Goal: Task Accomplishment & Management: Manage account settings

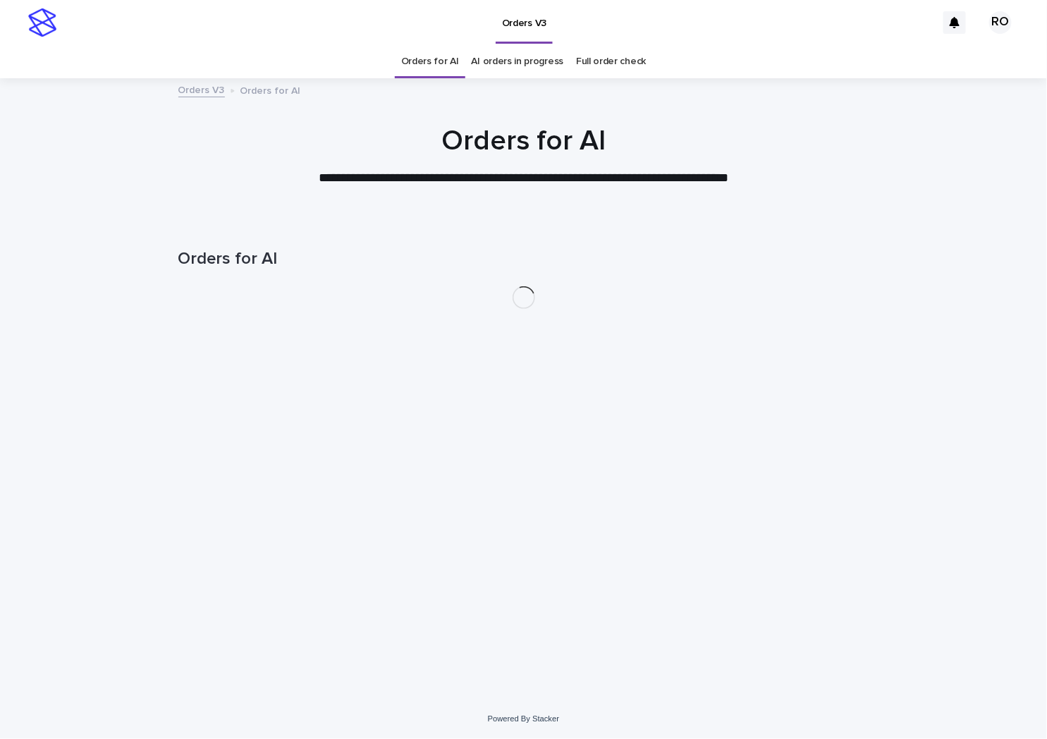
click at [515, 69] on link "AI orders in progress" at bounding box center [518, 61] width 92 height 33
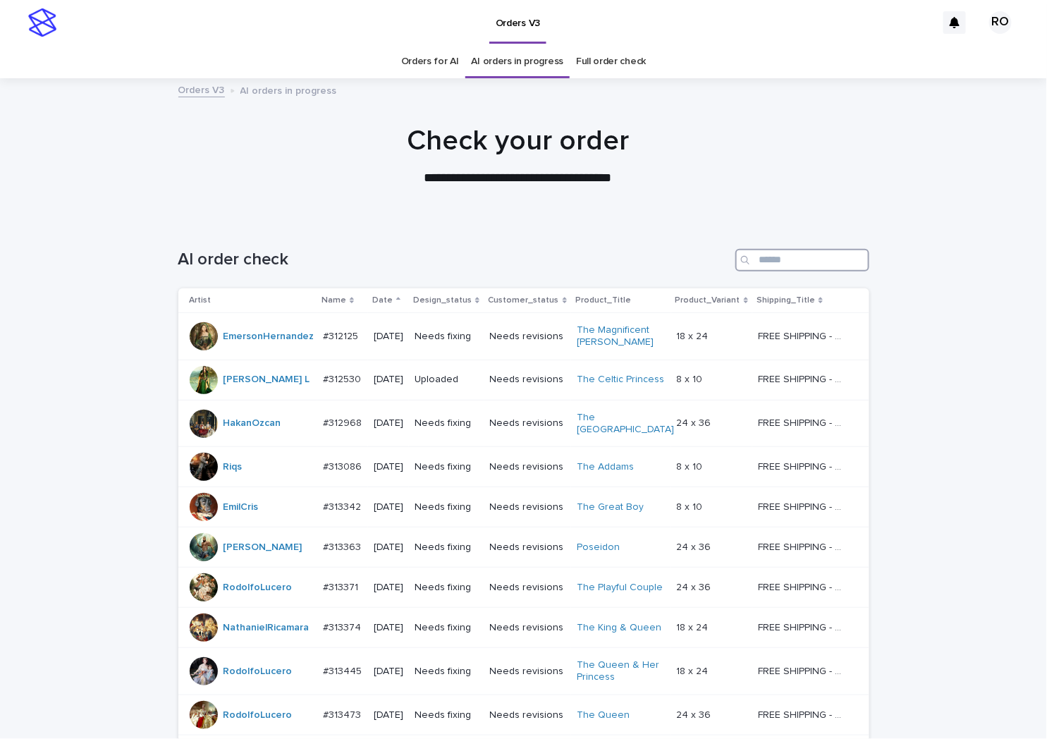
click at [776, 255] on input "Search" at bounding box center [802, 260] width 134 height 23
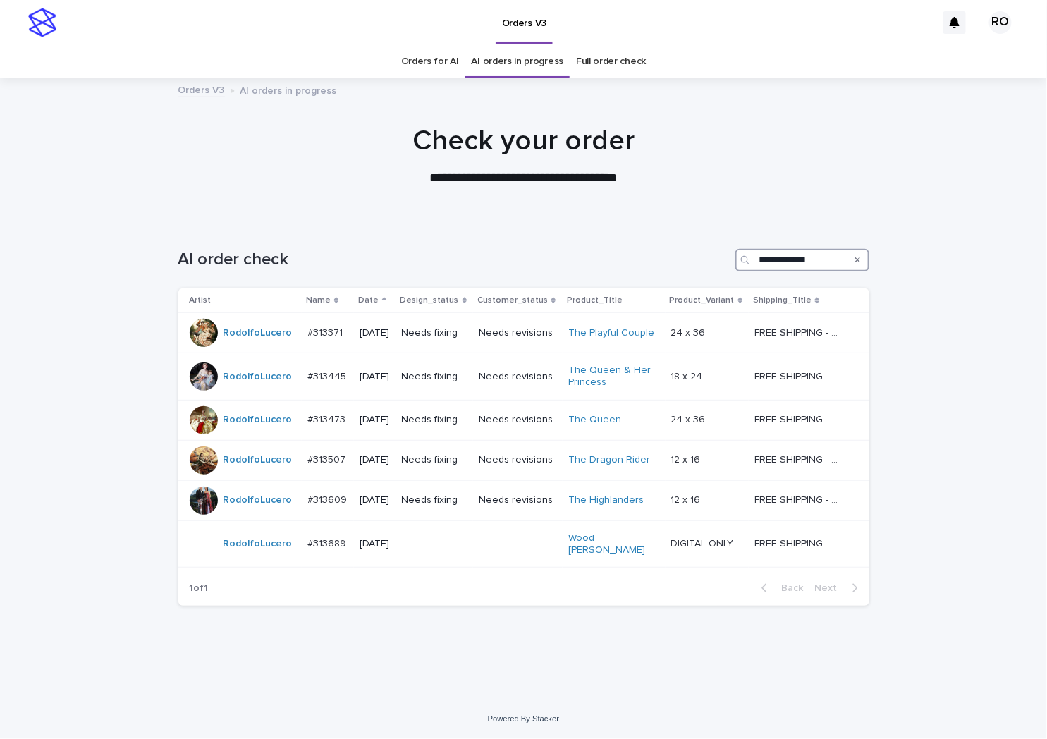
drag, startPoint x: 837, startPoint y: 254, endPoint x: 656, endPoint y: 257, distance: 181.2
click at [656, 257] on div "**********" at bounding box center [523, 260] width 691 height 23
type input "**********"
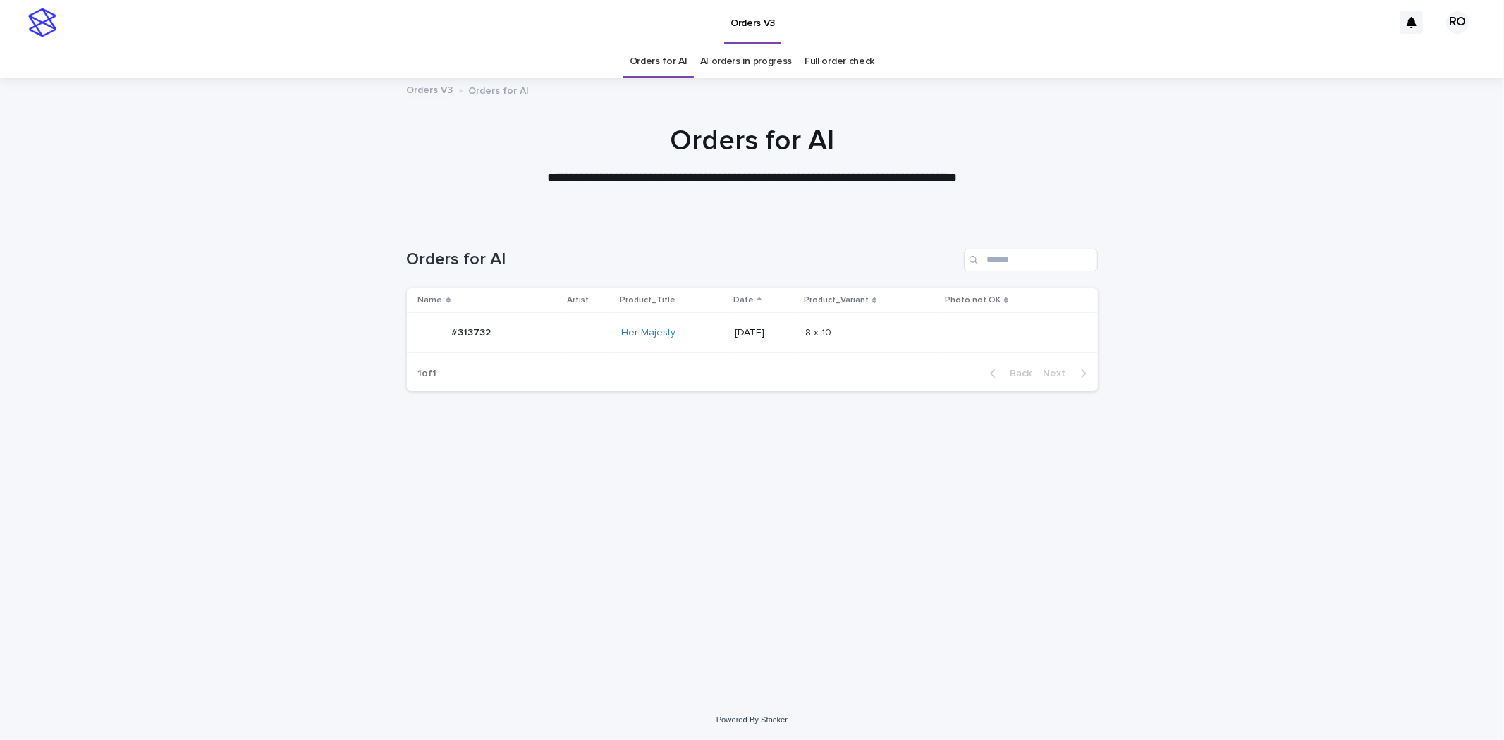
click at [429, 337] on div at bounding box center [432, 333] width 28 height 28
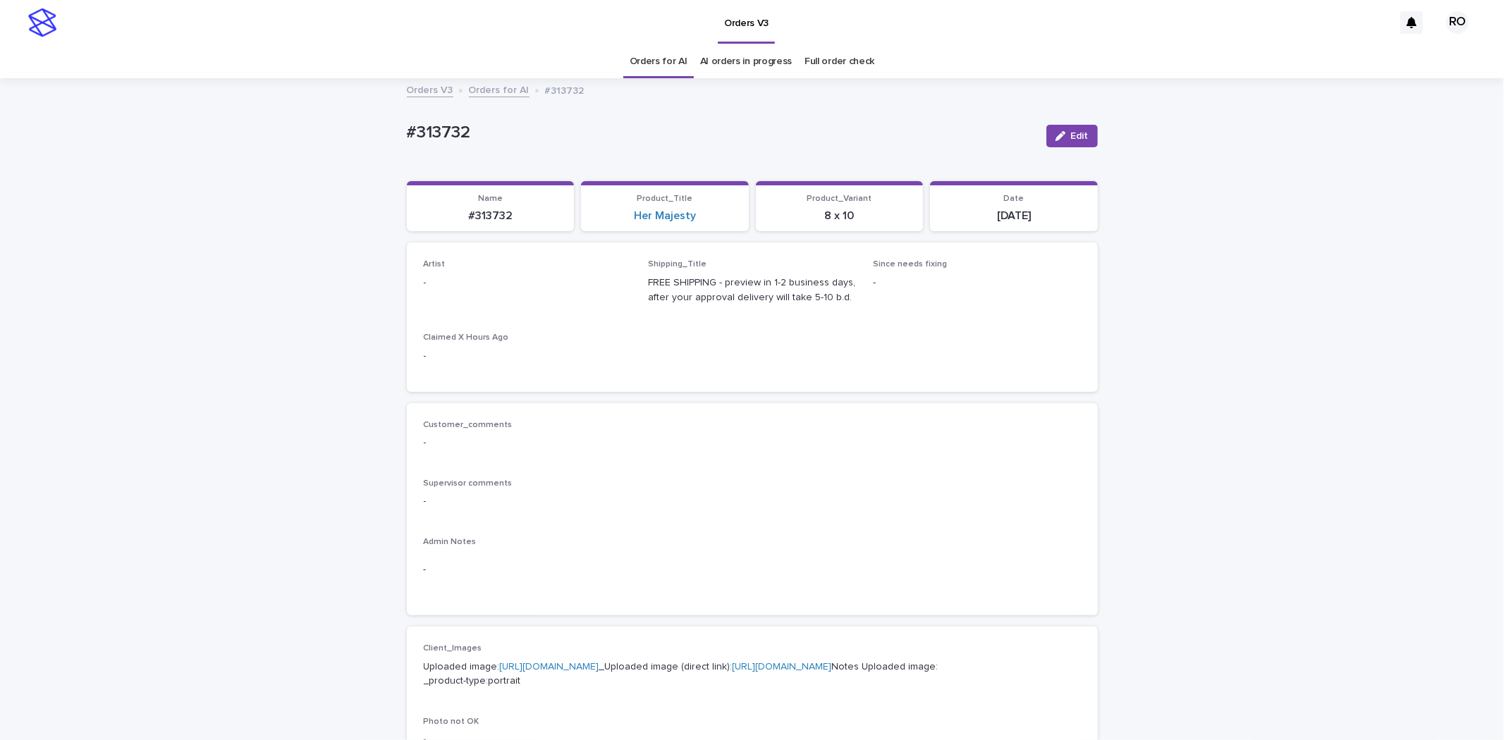
drag, startPoint x: 1075, startPoint y: 134, endPoint x: 682, endPoint y: 262, distance: 413.8
click at [1074, 134] on span "Edit" at bounding box center [1080, 136] width 18 height 10
click at [518, 291] on div "Select..." at bounding box center [504, 289] width 161 height 23
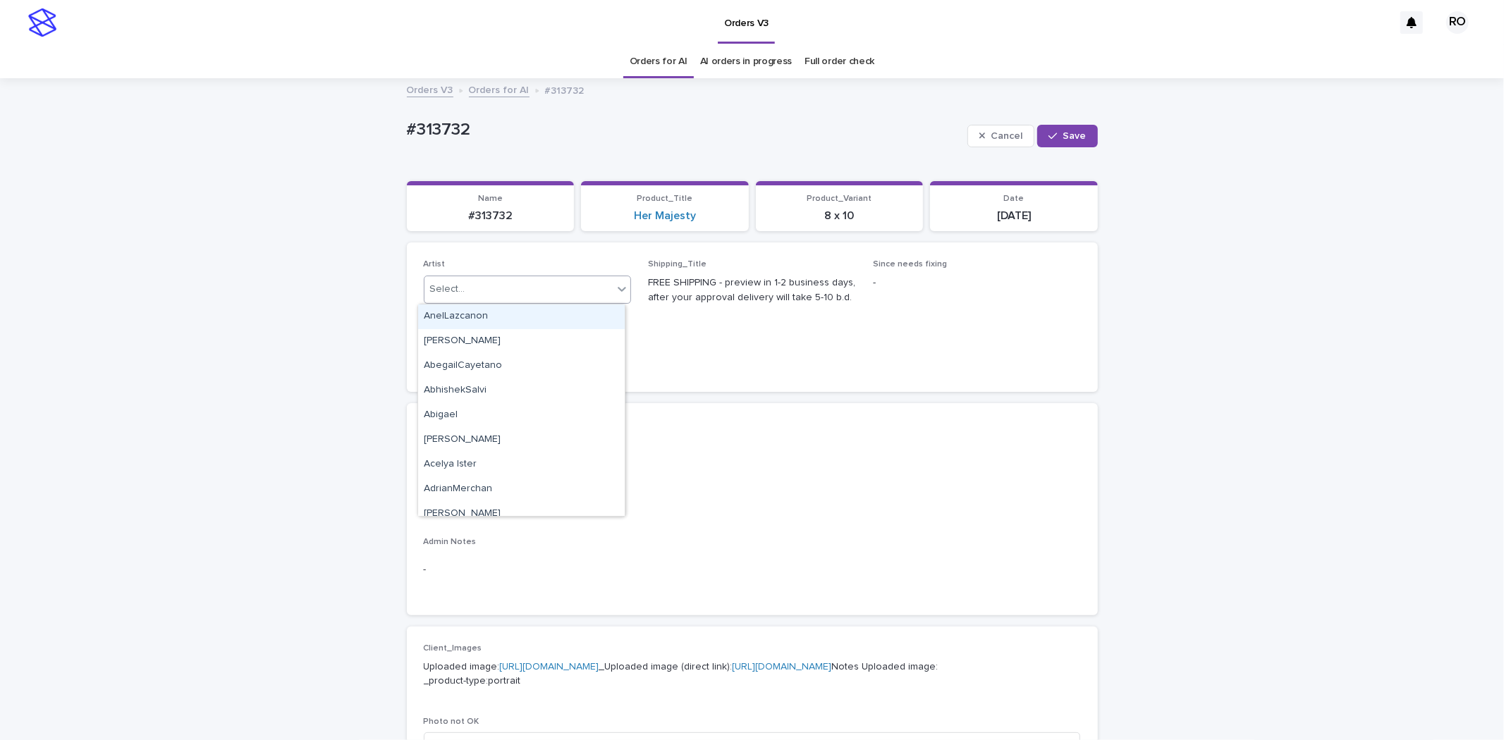
paste input "**********"
type input "**********"
click at [536, 313] on div "RodolfoLucero" at bounding box center [521, 317] width 207 height 25
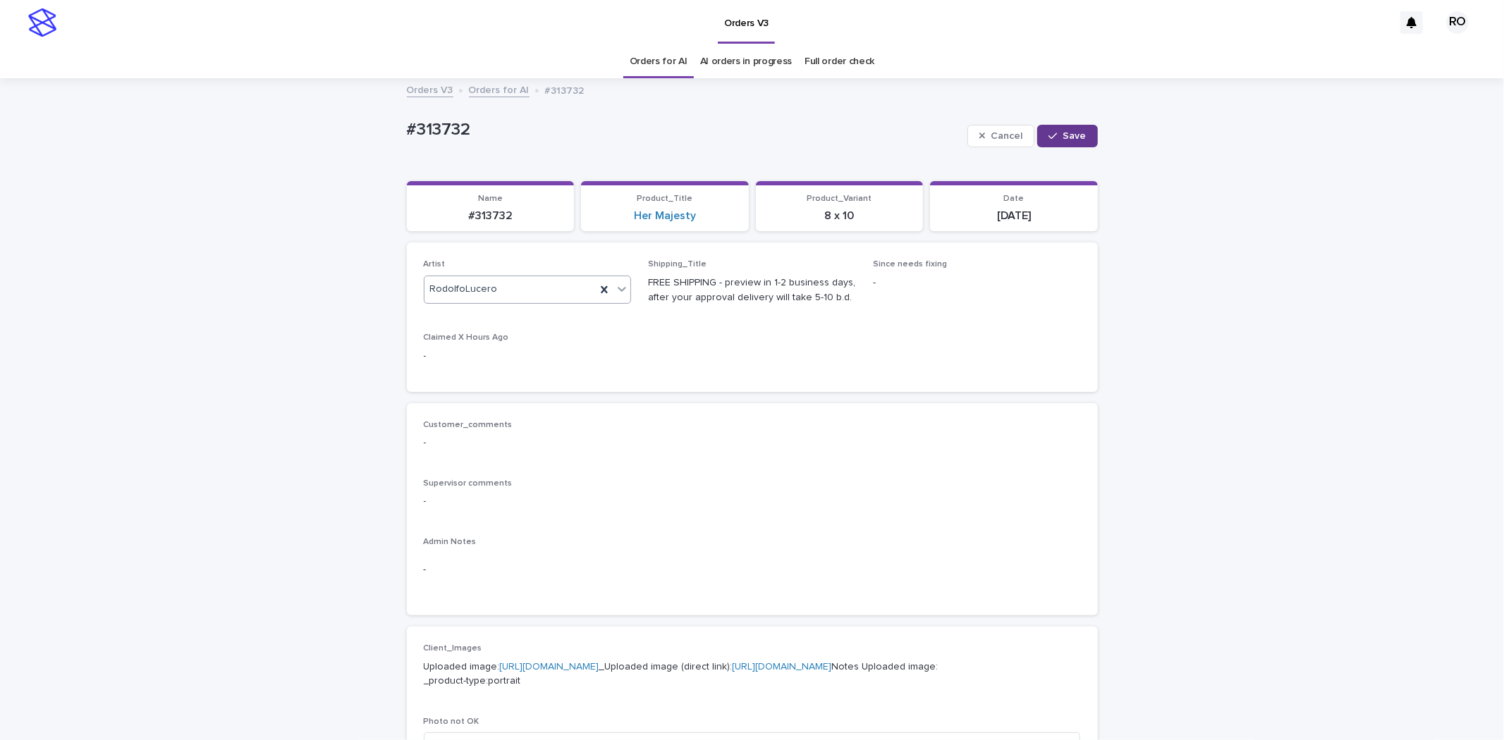
click at [1067, 134] on span "Save" at bounding box center [1074, 136] width 23 height 10
drag, startPoint x: 488, startPoint y: 136, endPoint x: 407, endPoint y: 144, distance: 81.4
click at [360, 125] on div "Loading... Saving… Loading... Saving… #313732 Edit #313732 Edit Sorry, there wa…" at bounding box center [752, 722] width 1504 height 1285
copy p "#313732"
drag, startPoint x: 259, startPoint y: 314, endPoint x: 285, endPoint y: 311, distance: 25.5
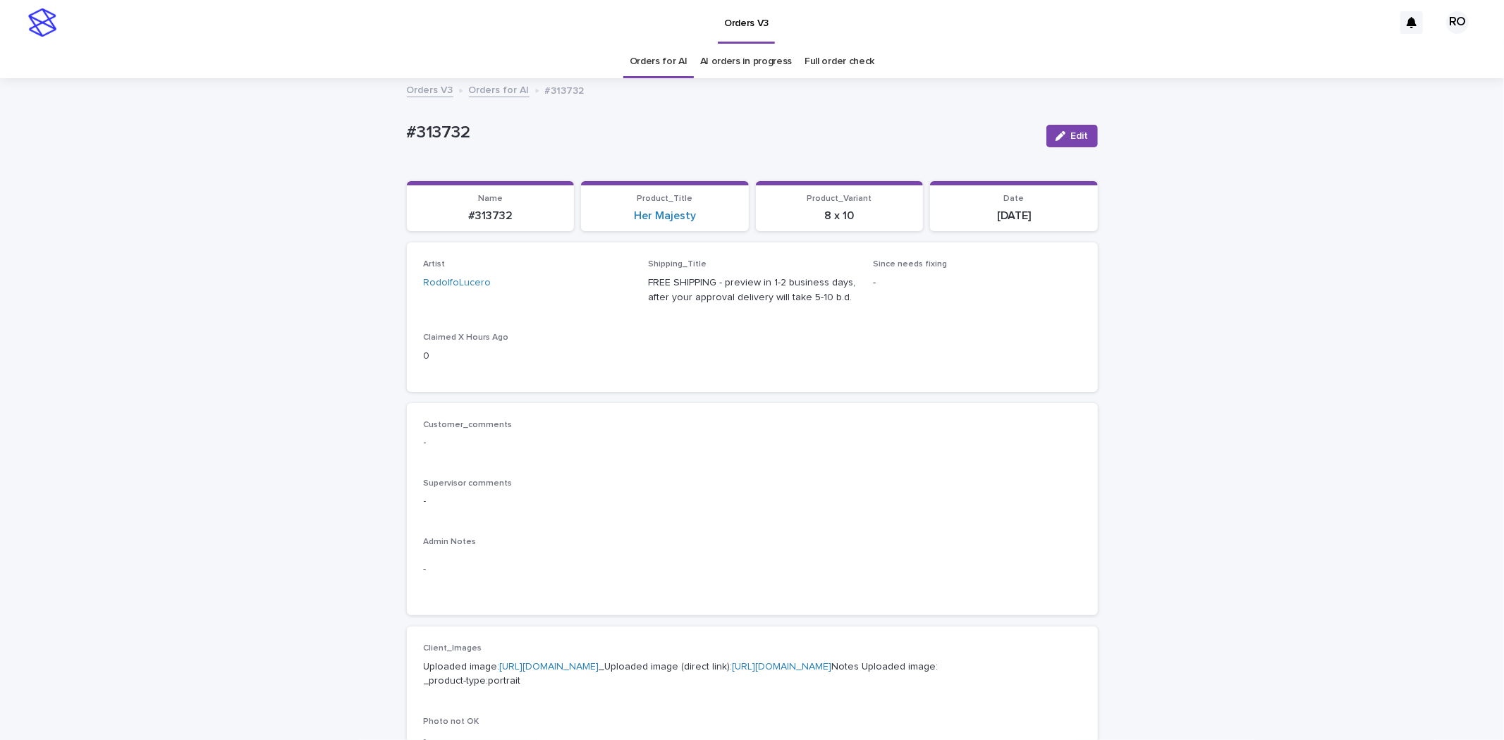
click at [259, 314] on div "Loading... Saving… Loading... Saving… #313732 Edit #313732 Edit Sorry, there wa…" at bounding box center [752, 722] width 1504 height 1285
drag, startPoint x: 1063, startPoint y: 137, endPoint x: 788, endPoint y: 209, distance: 284.4
click at [1063, 137] on div "button" at bounding box center [1063, 136] width 16 height 10
click at [558, 118] on div "#313732" at bounding box center [684, 128] width 555 height 23
click at [1102, 132] on div "Loading... Saving… Loading... Saving… #313732 Cancel Save #313732 Cancel Save S…" at bounding box center [752, 742] width 1504 height 1325
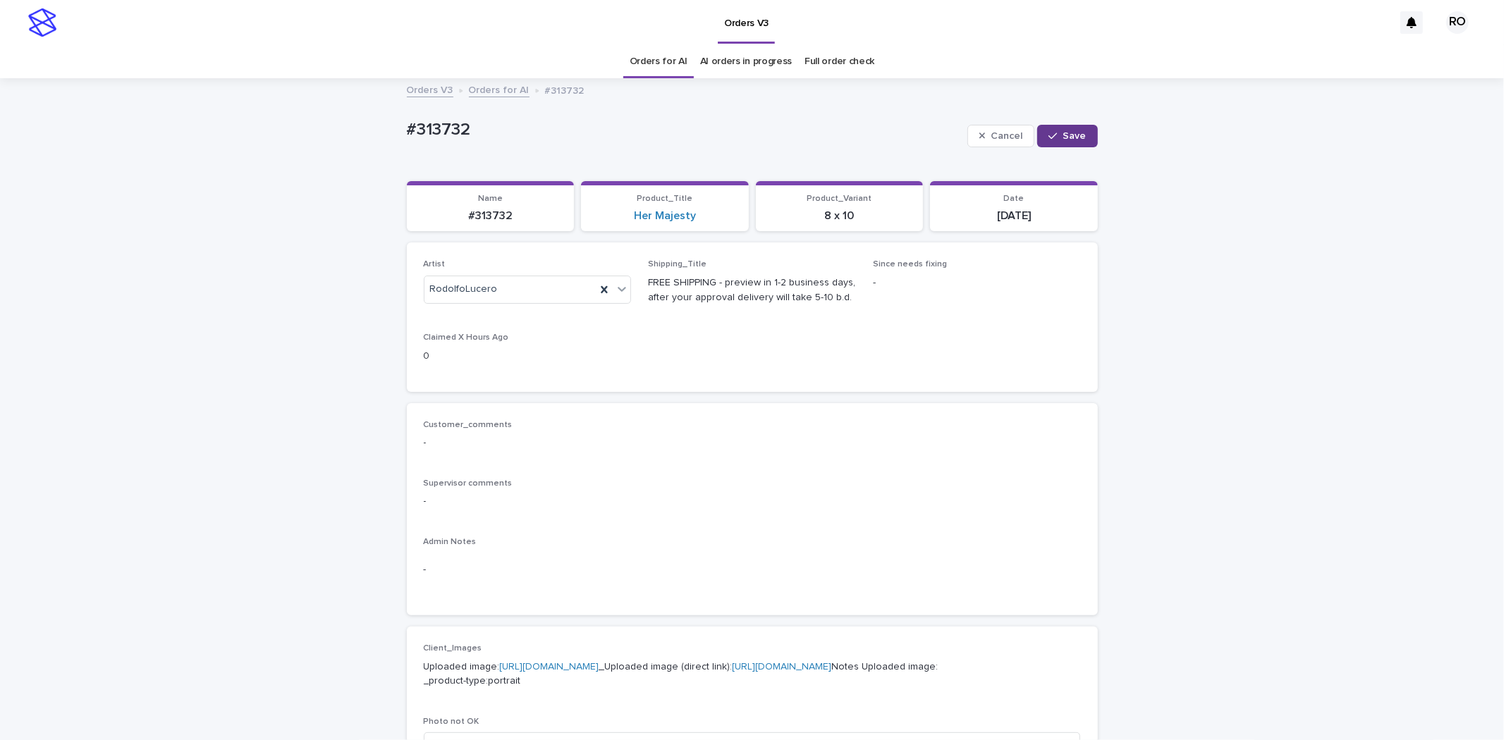
click at [1069, 133] on span "Save" at bounding box center [1074, 136] width 23 height 10
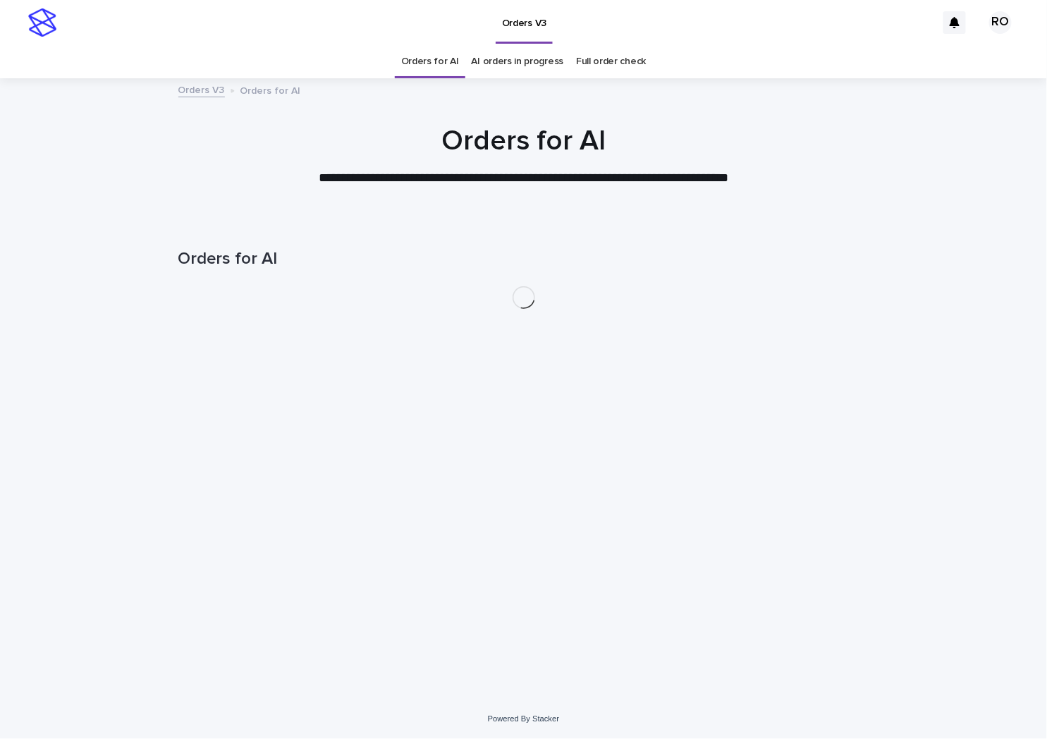
click at [525, 65] on link "AI orders in progress" at bounding box center [518, 61] width 92 height 33
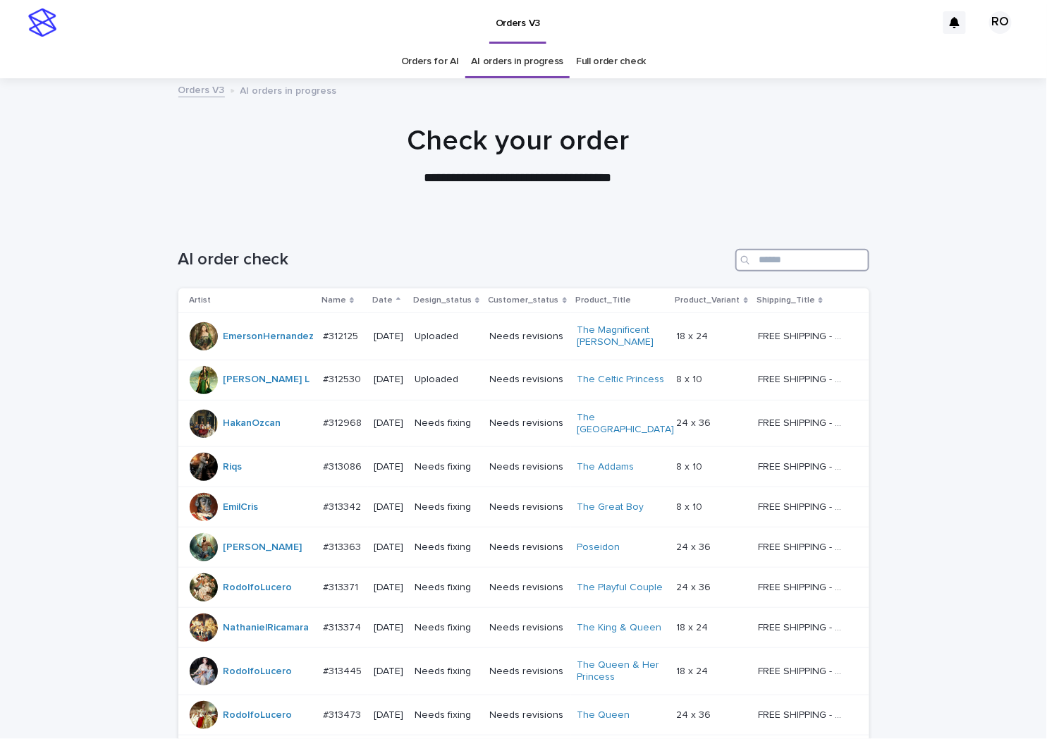
click at [783, 259] on input "Search" at bounding box center [802, 260] width 134 height 23
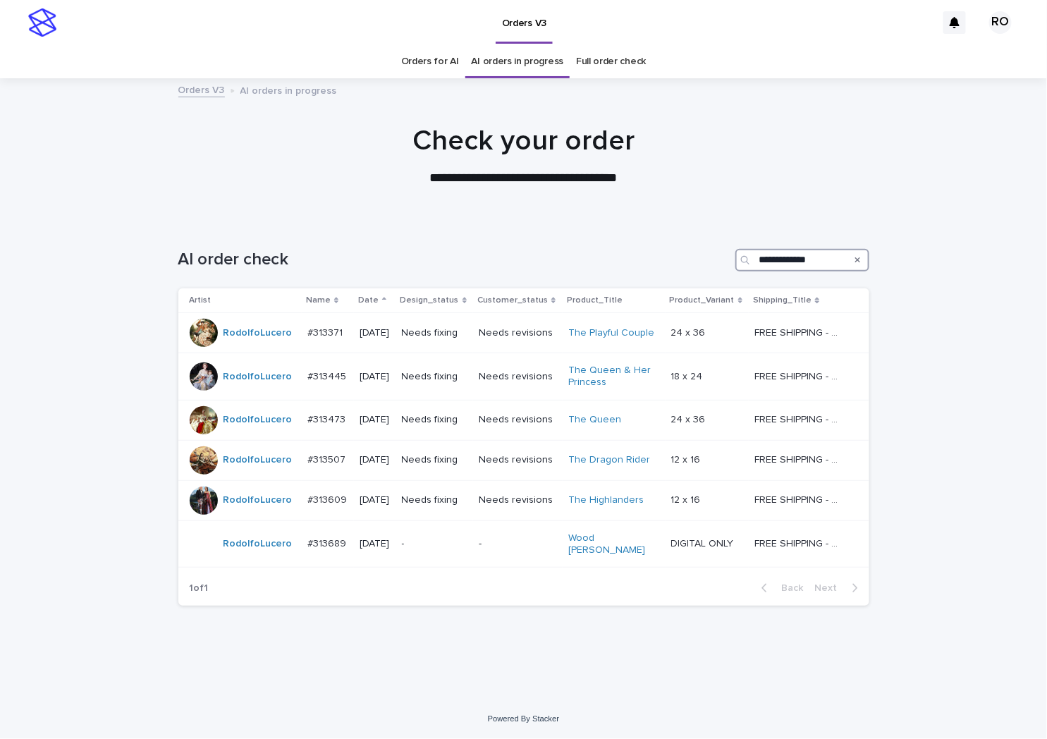
type input "**********"
drag, startPoint x: 848, startPoint y: 255, endPoint x: 630, endPoint y: 262, distance: 218.0
click at [631, 262] on div "**********" at bounding box center [523, 260] width 691 height 23
copy div
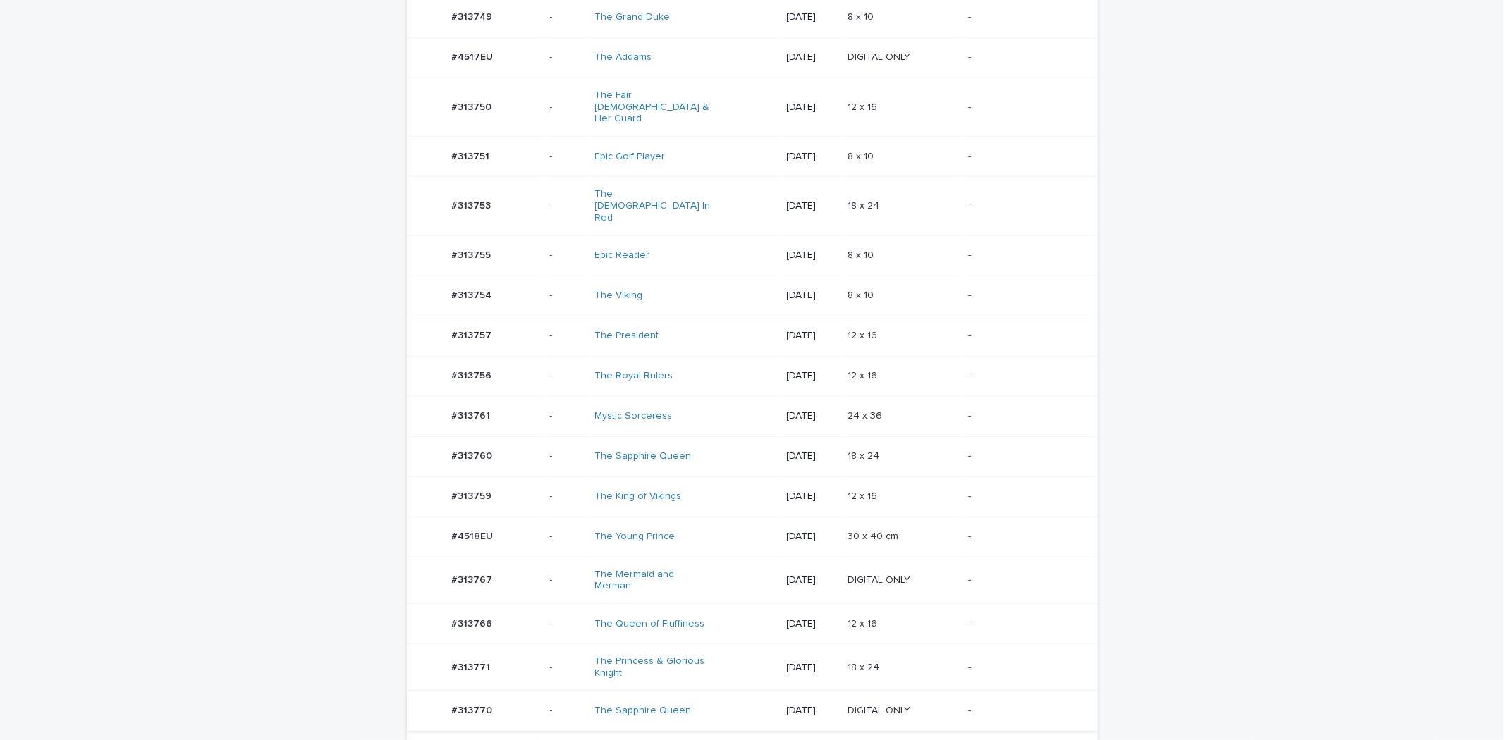
scroll to position [862, 0]
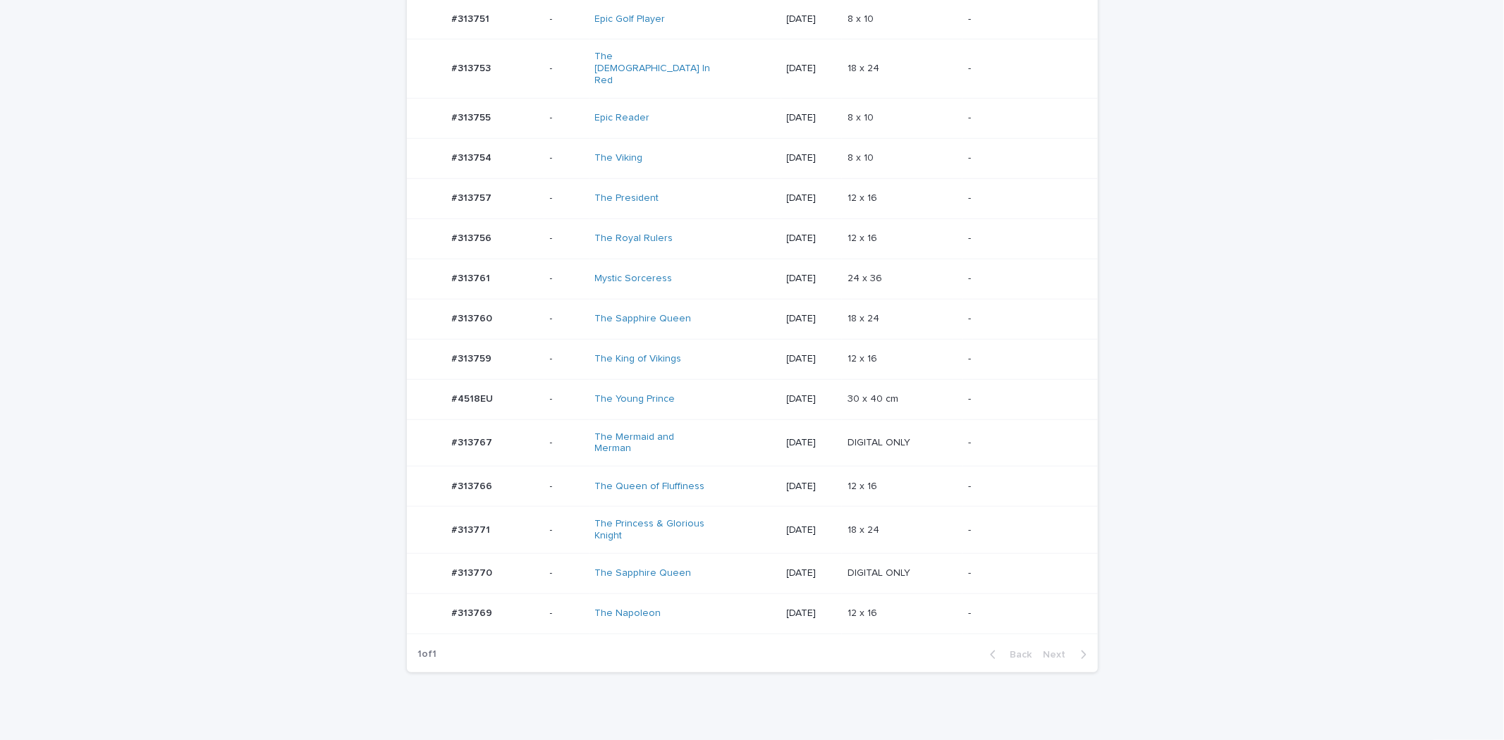
click at [716, 513] on div "The Princess & Glorious Knight" at bounding box center [685, 530] width 180 height 35
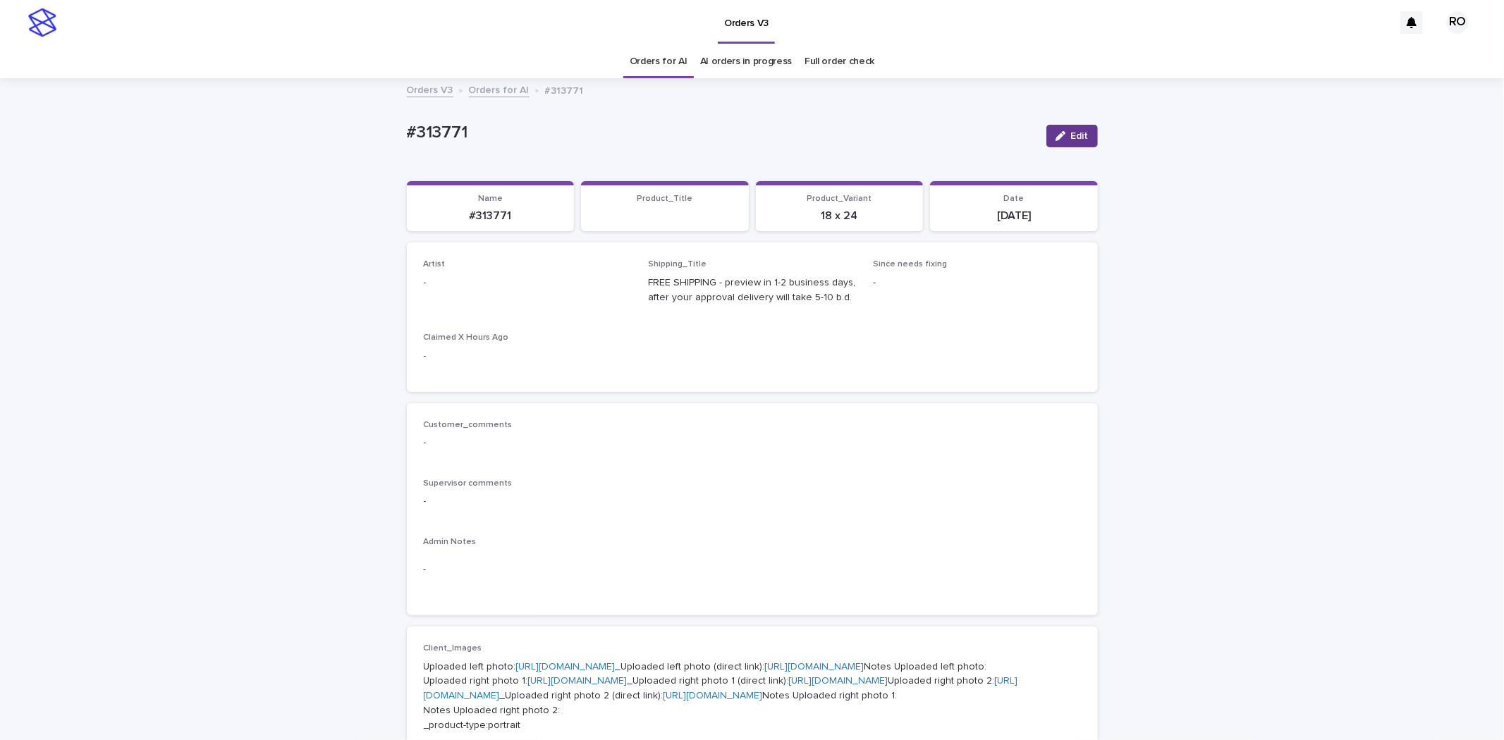
click at [1080, 134] on span "Edit" at bounding box center [1080, 136] width 18 height 10
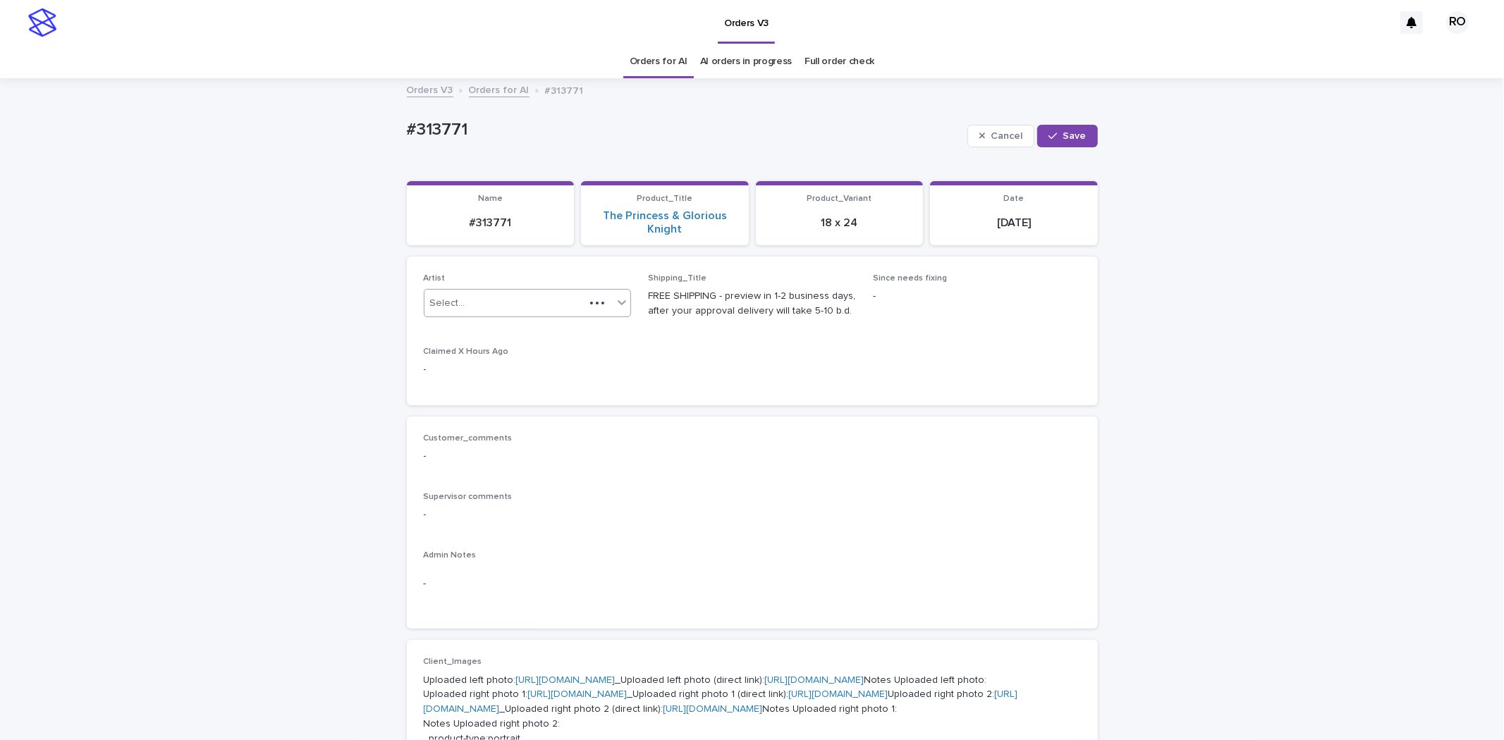
click at [532, 296] on div "Select..." at bounding box center [504, 303] width 161 height 23
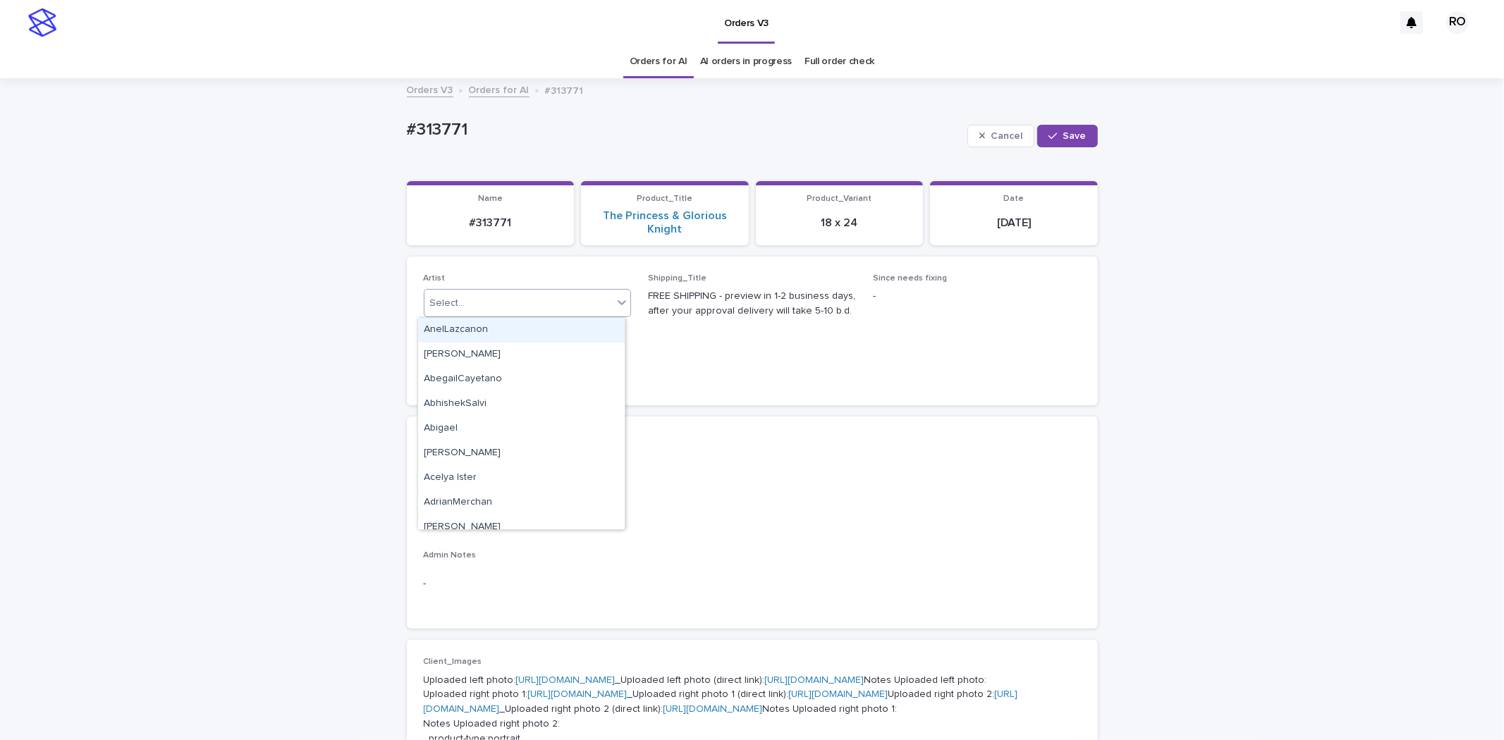
paste input "**********"
type input "**********"
drag, startPoint x: 539, startPoint y: 327, endPoint x: 556, endPoint y: 317, distance: 19.6
click at [539, 327] on div "RodolfoLucero" at bounding box center [521, 330] width 207 height 25
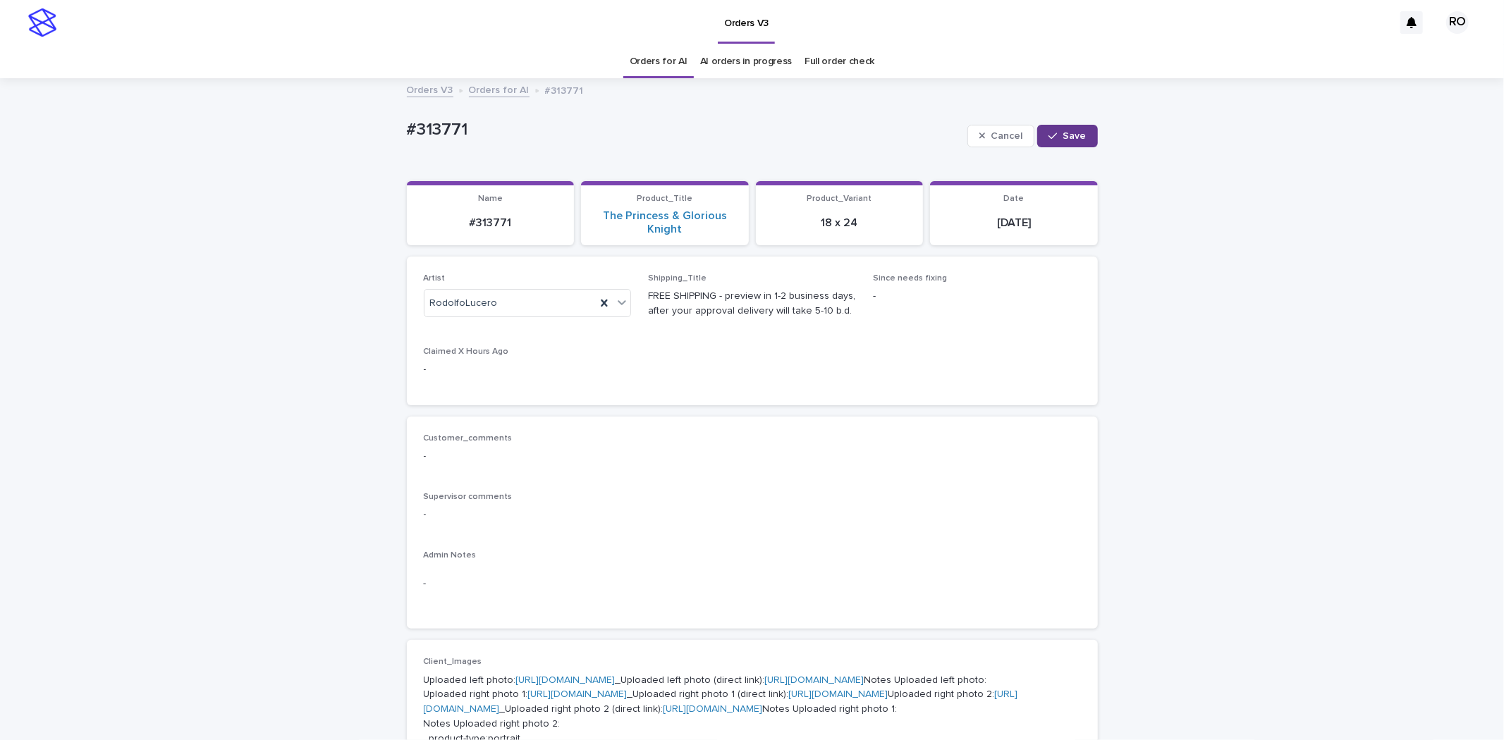
click at [1070, 129] on button "Save" at bounding box center [1067, 136] width 60 height 23
drag, startPoint x: 505, startPoint y: 130, endPoint x: 410, endPoint y: 120, distance: 95.0
click at [357, 120] on div "Loading... Saving… Loading... Saving… #313771 Edit #313771 Edit Sorry, there wa…" at bounding box center [752, 751] width 1504 height 1342
copy p "#313771"
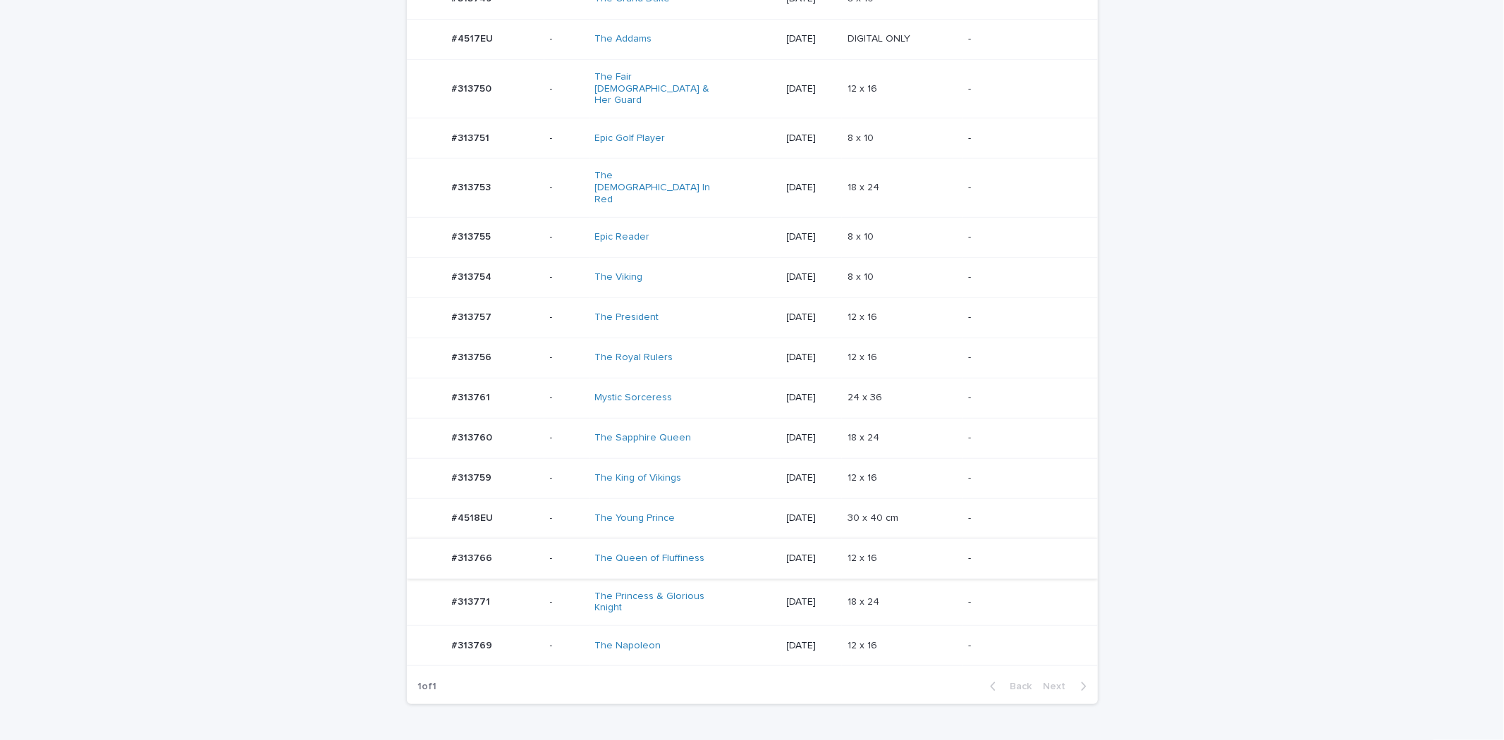
scroll to position [631, 0]
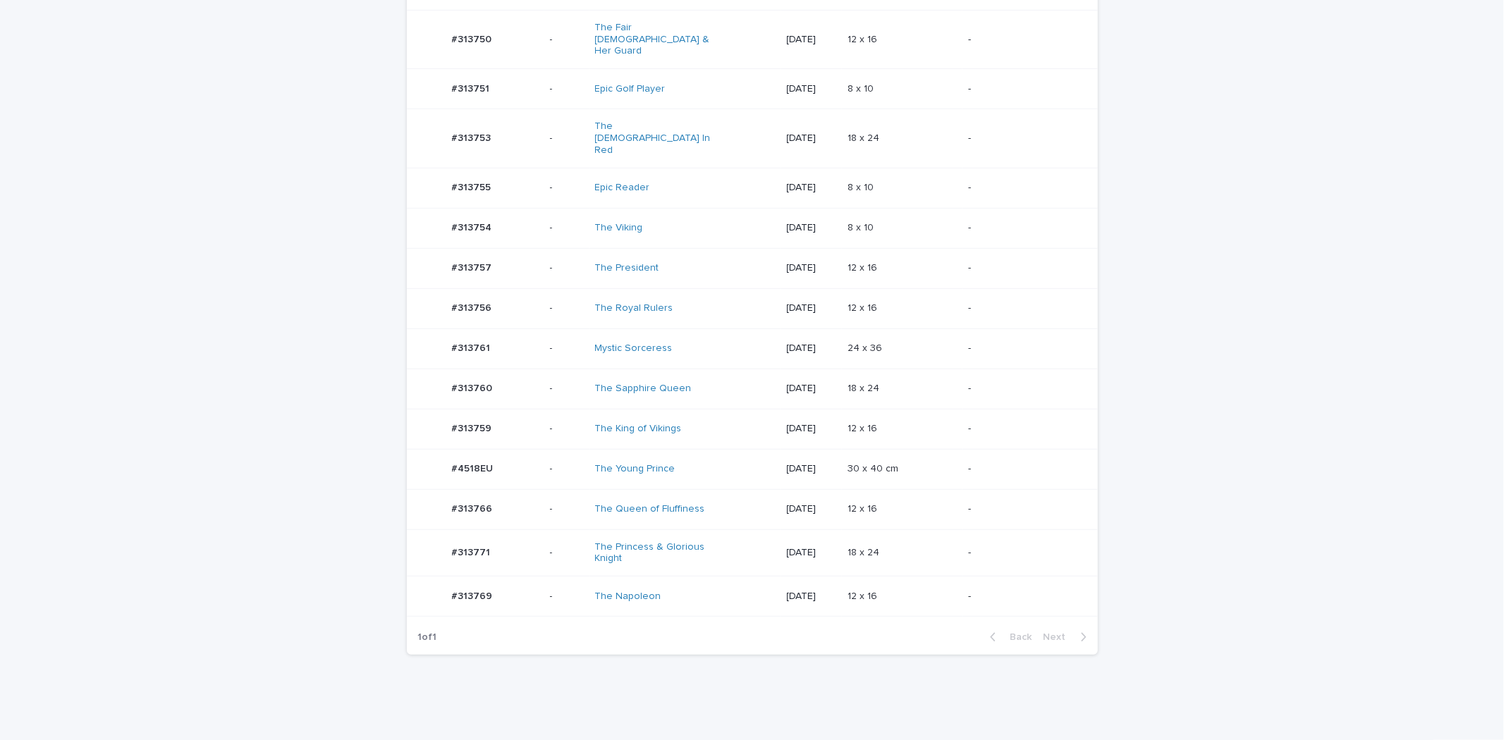
click at [697, 423] on div "The King of Vikings" at bounding box center [654, 429] width 118 height 12
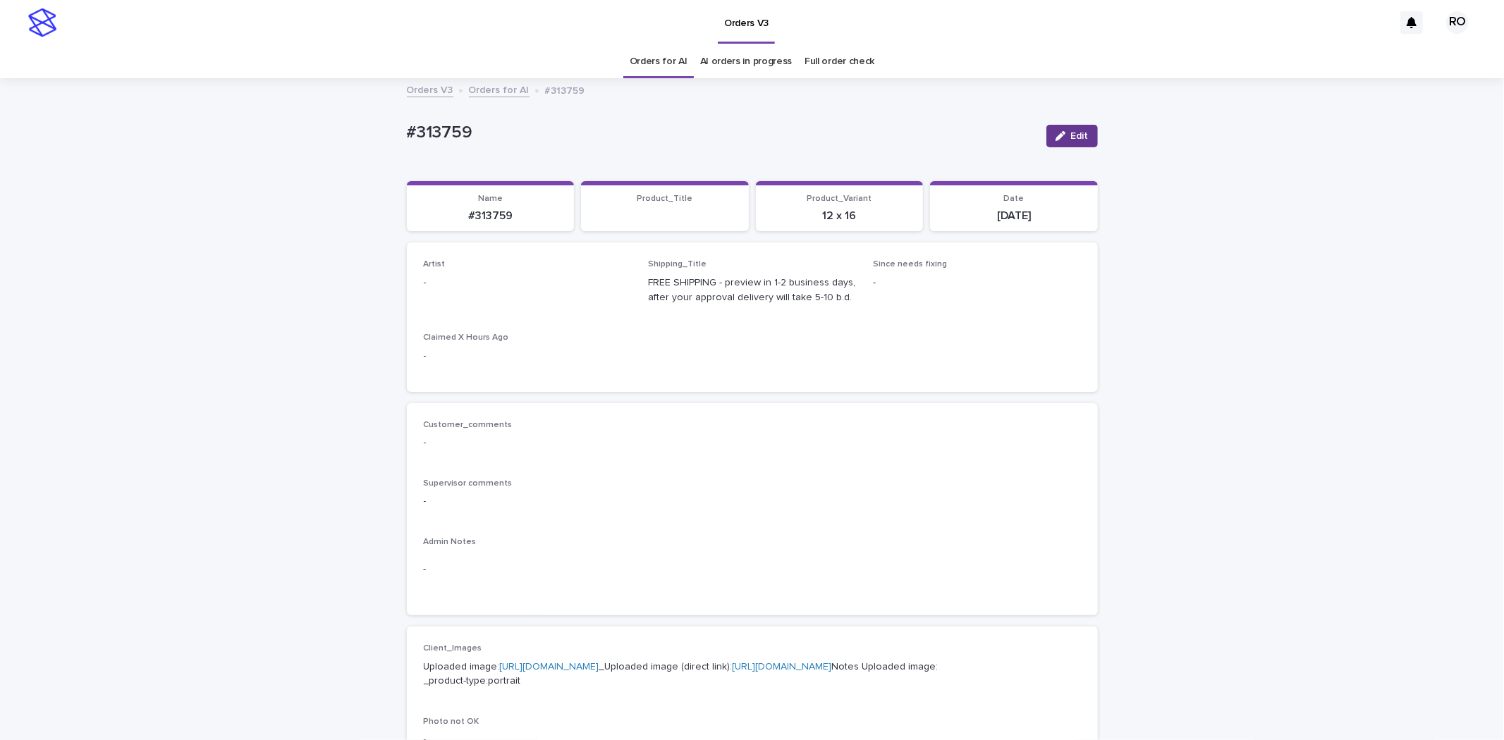
click at [1073, 136] on span "Edit" at bounding box center [1080, 136] width 18 height 10
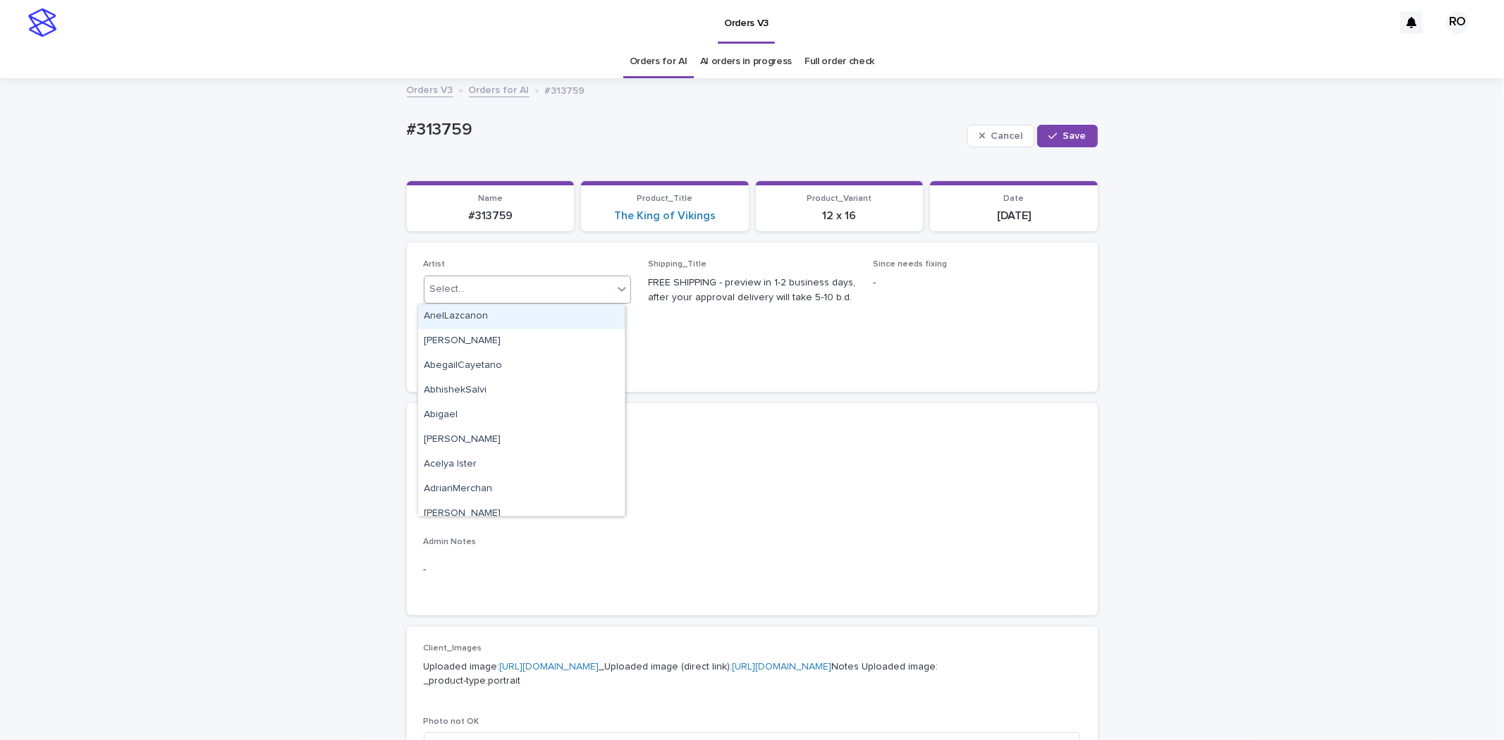
click at [549, 291] on div "Select..." at bounding box center [518, 289] width 189 height 23
paste input "**********"
type input "**********"
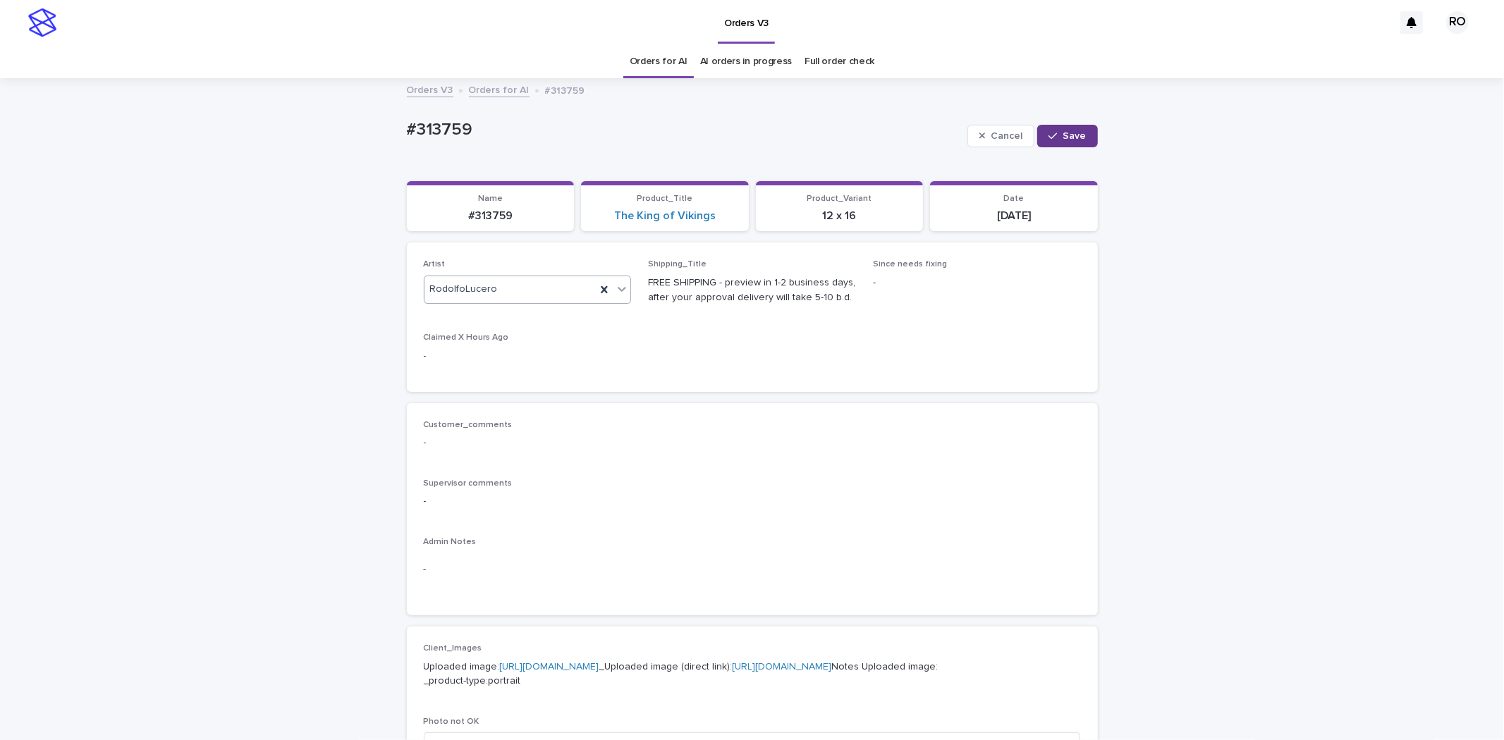
click at [1056, 133] on div "button" at bounding box center [1055, 136] width 14 height 10
drag, startPoint x: 498, startPoint y: 133, endPoint x: 384, endPoint y: 143, distance: 114.0
click at [382, 136] on div "Loading... Saving… Loading... Saving… #313759 Edit #313759 Edit Sorry, there wa…" at bounding box center [752, 722] width 1504 height 1285
copy p "#313759"
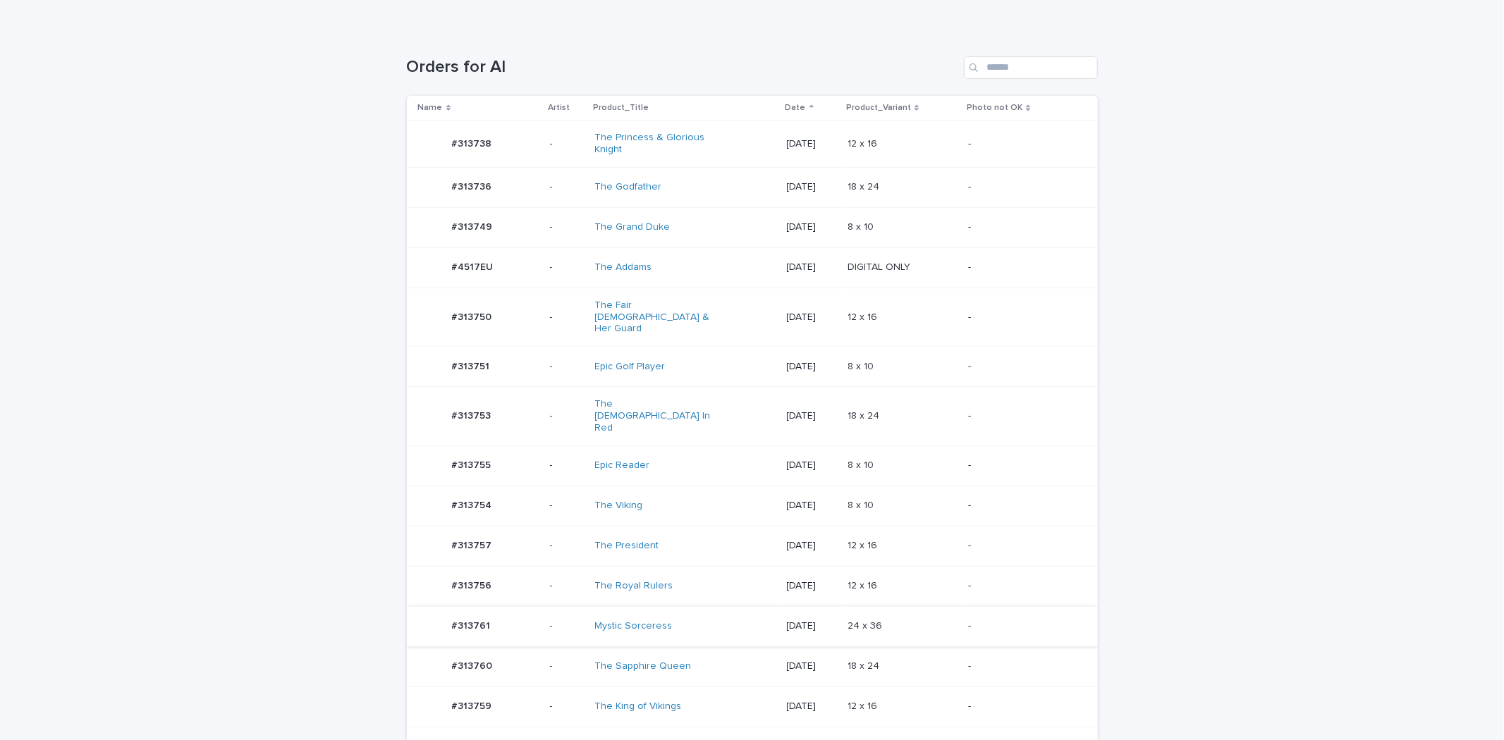
scroll to position [384, 0]
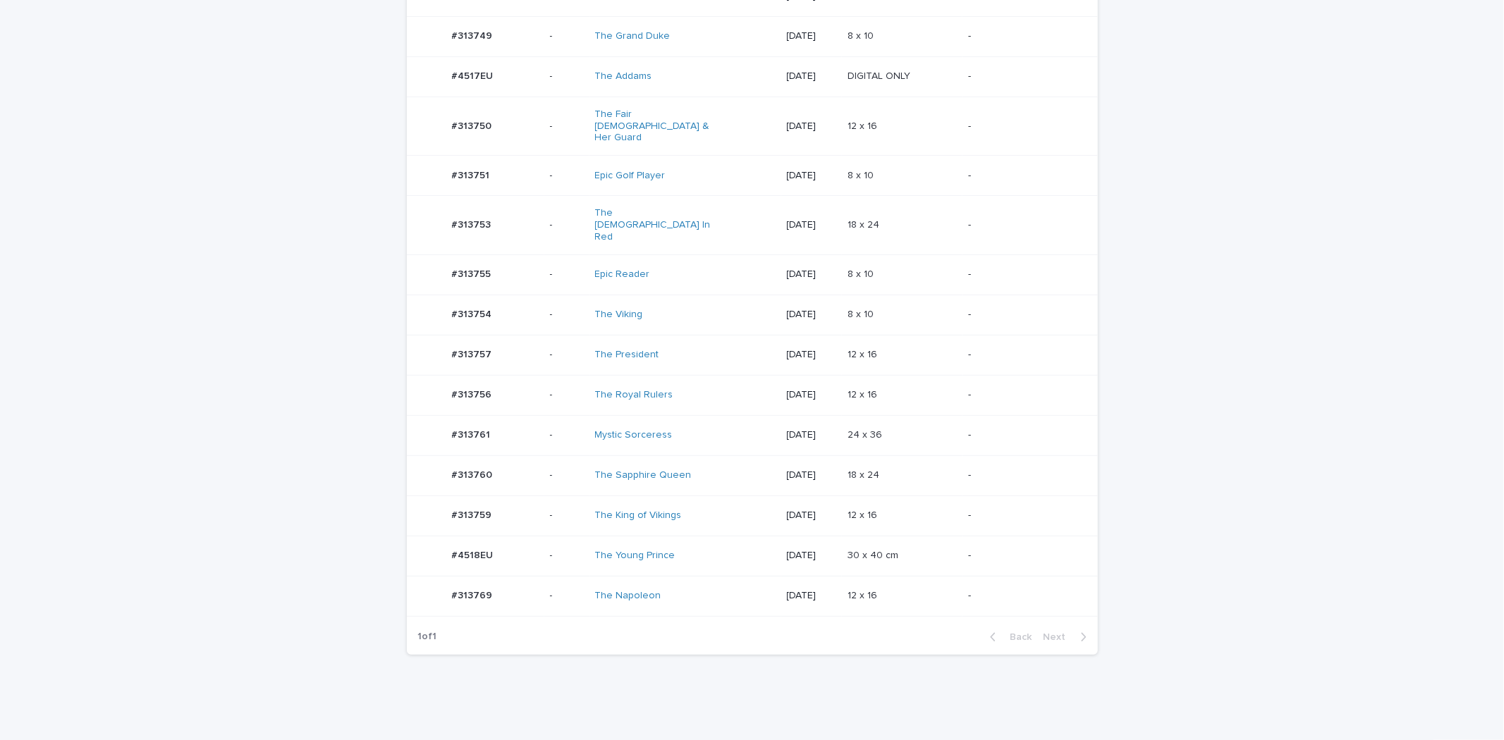
click at [699, 343] on div "The President" at bounding box center [685, 354] width 180 height 23
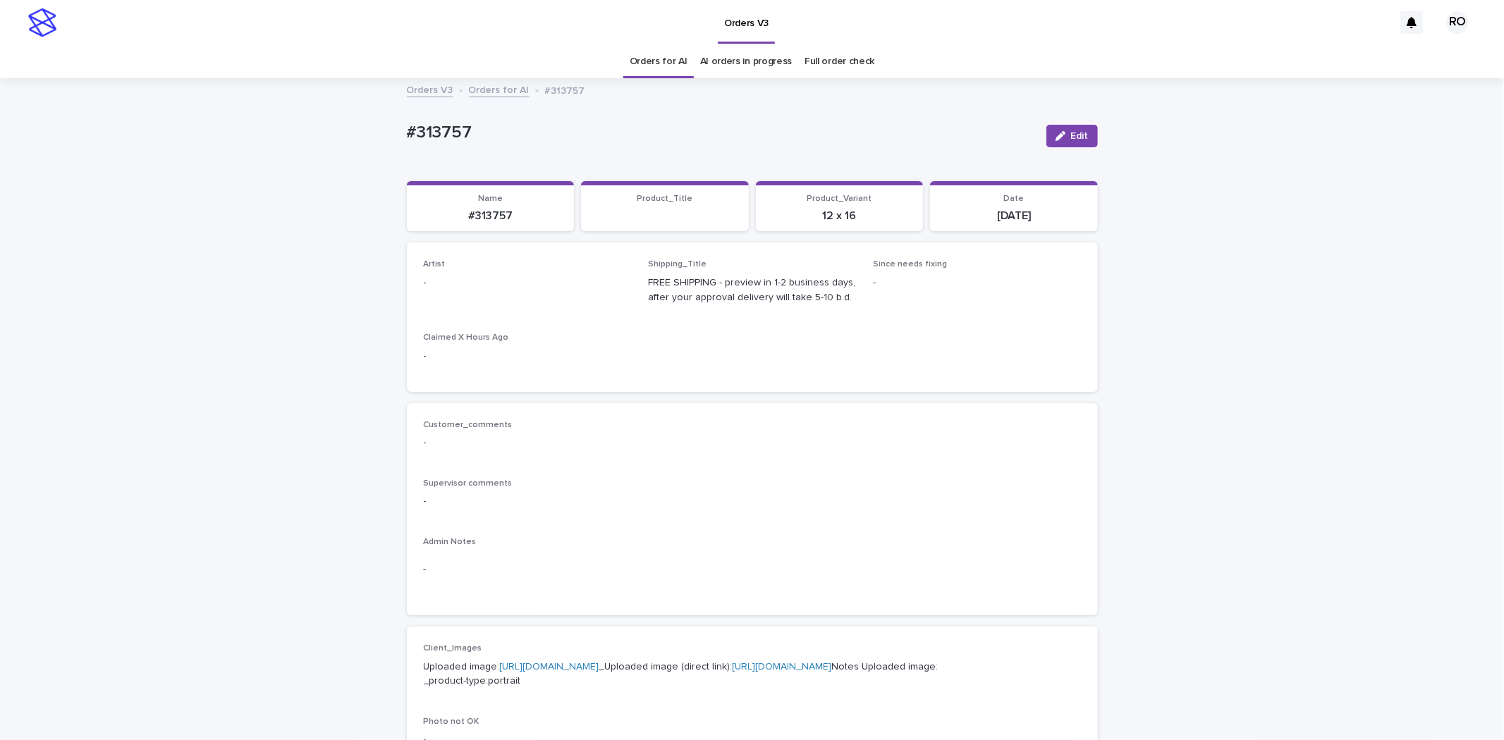
drag, startPoint x: 1073, startPoint y: 130, endPoint x: 651, endPoint y: 283, distance: 448.5
click at [1072, 131] on span "Edit" at bounding box center [1080, 136] width 18 height 10
click at [515, 302] on div "Select..." at bounding box center [528, 290] width 208 height 28
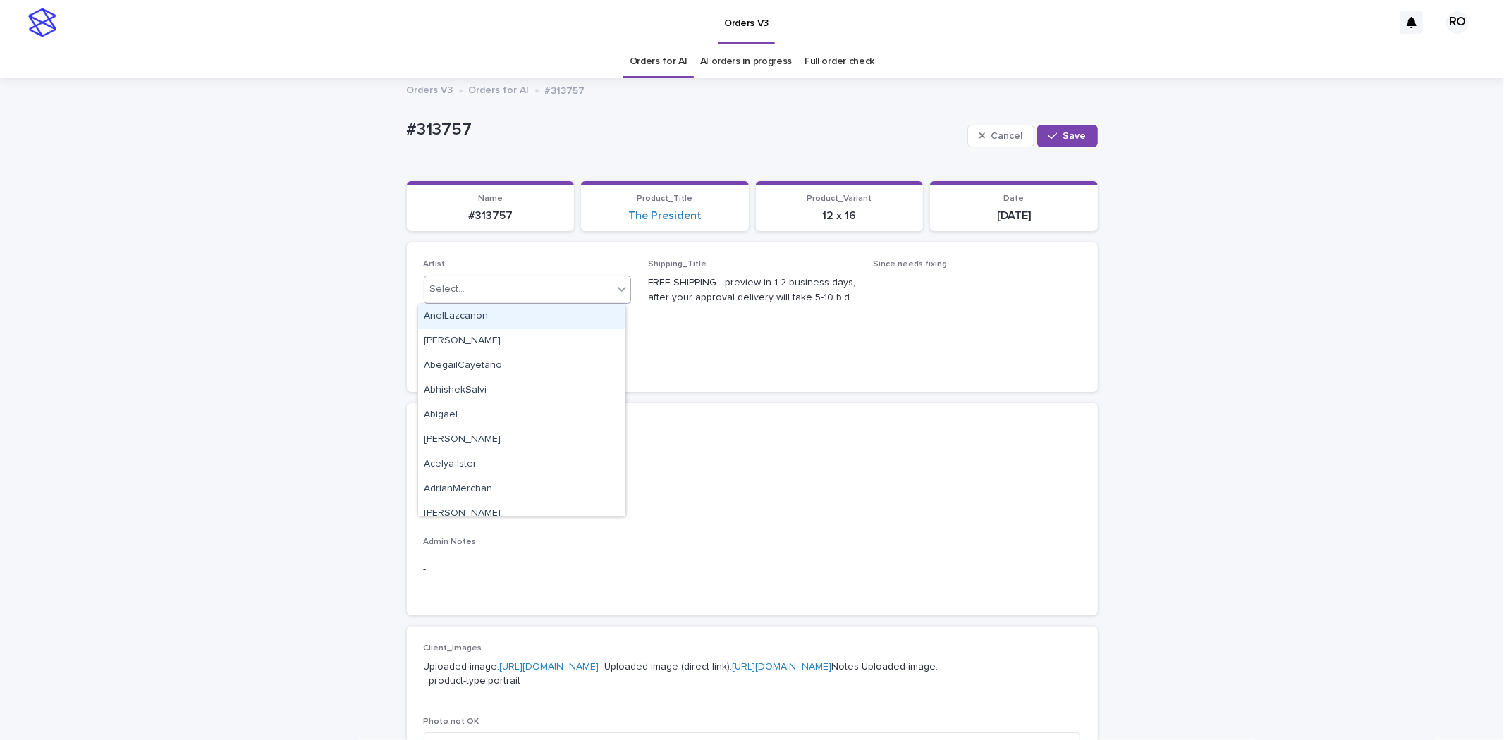
paste input "**********"
type input "**********"
drag, startPoint x: 531, startPoint y: 314, endPoint x: 642, endPoint y: 285, distance: 114.4
click at [534, 314] on div "RodolfoLucero" at bounding box center [521, 317] width 207 height 25
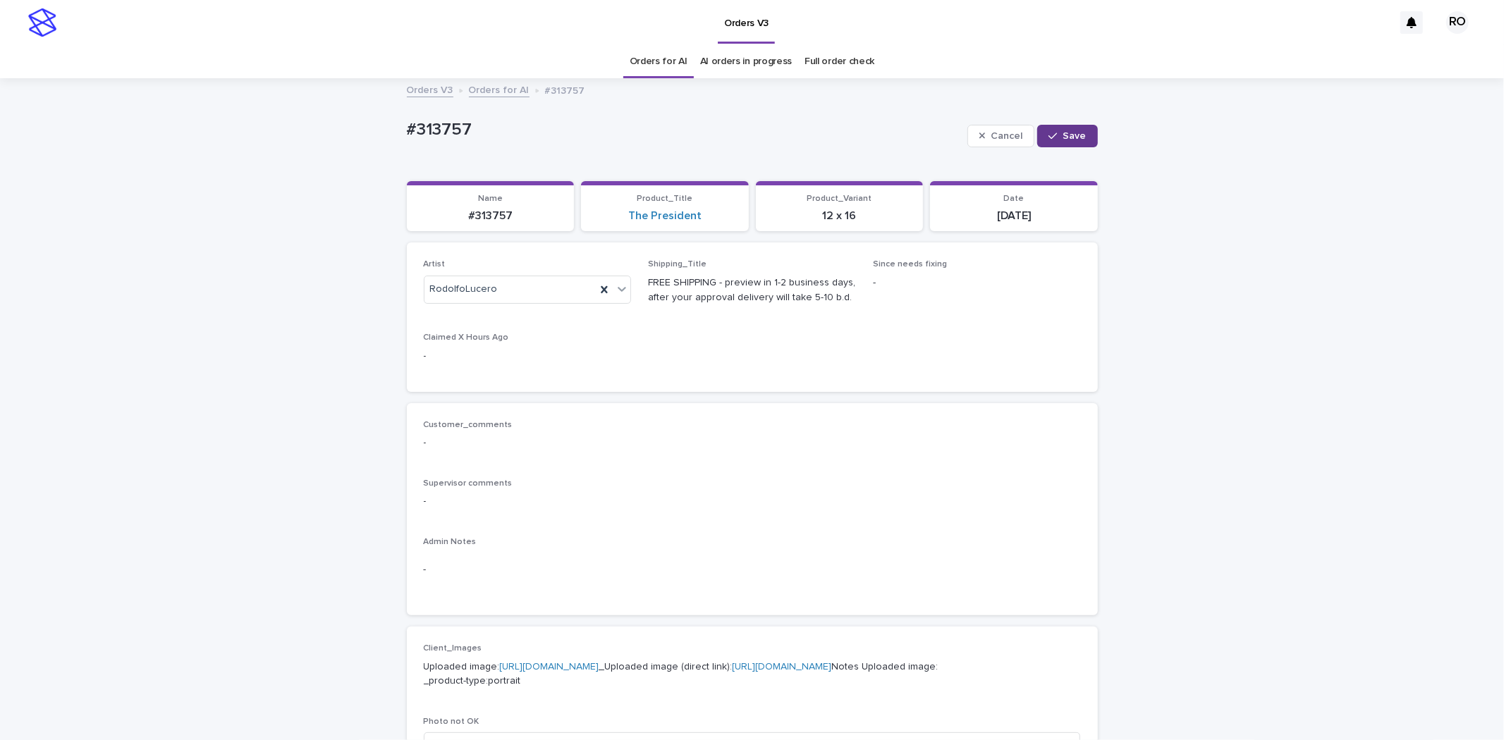
click at [1060, 142] on button "Save" at bounding box center [1067, 136] width 60 height 23
drag, startPoint x: 502, startPoint y: 128, endPoint x: 353, endPoint y: 130, distance: 149.5
click at [353, 130] on div "Loading... Saving… Loading... Saving… #313757 Edit #313757 Edit Sorry, there wa…" at bounding box center [752, 722] width 1504 height 1285
copy p "#313757"
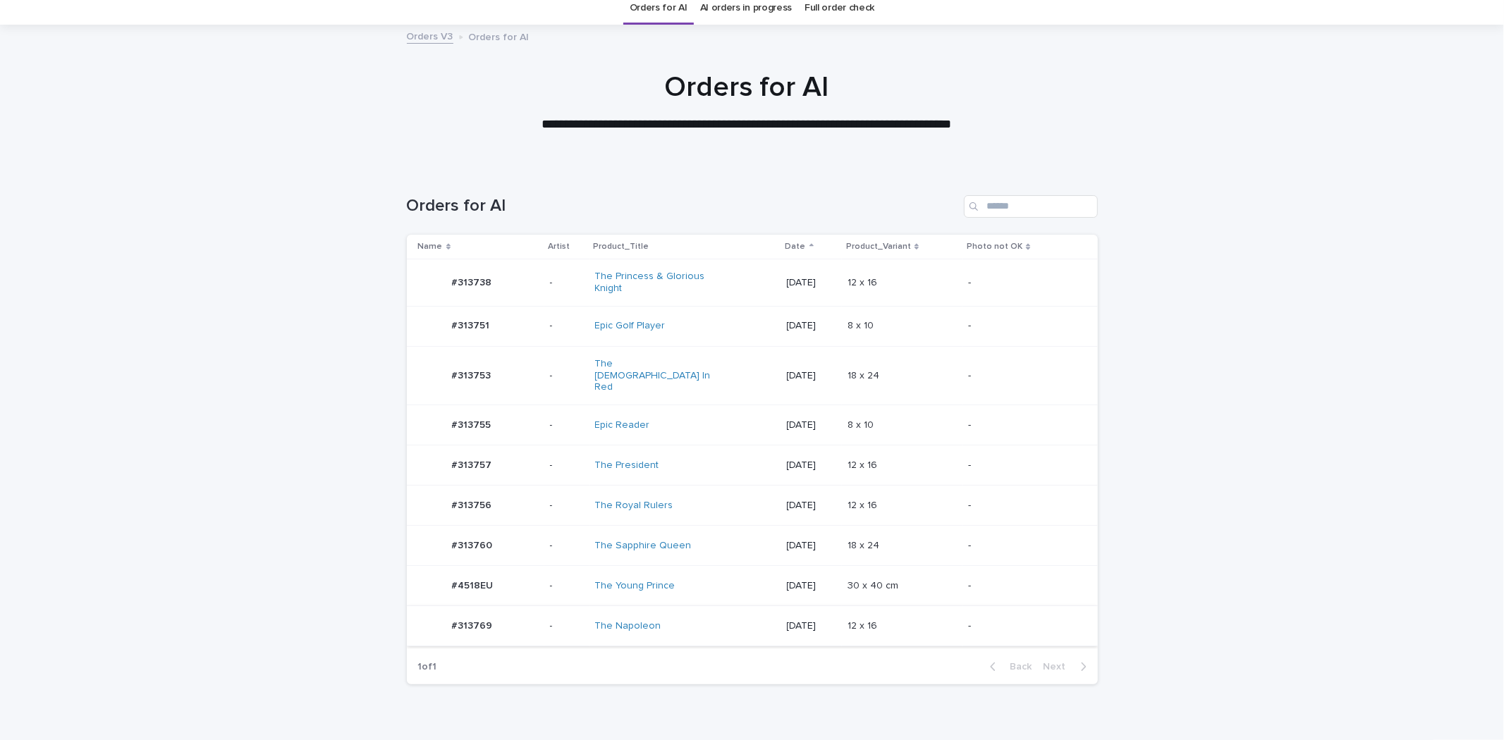
scroll to position [102, 0]
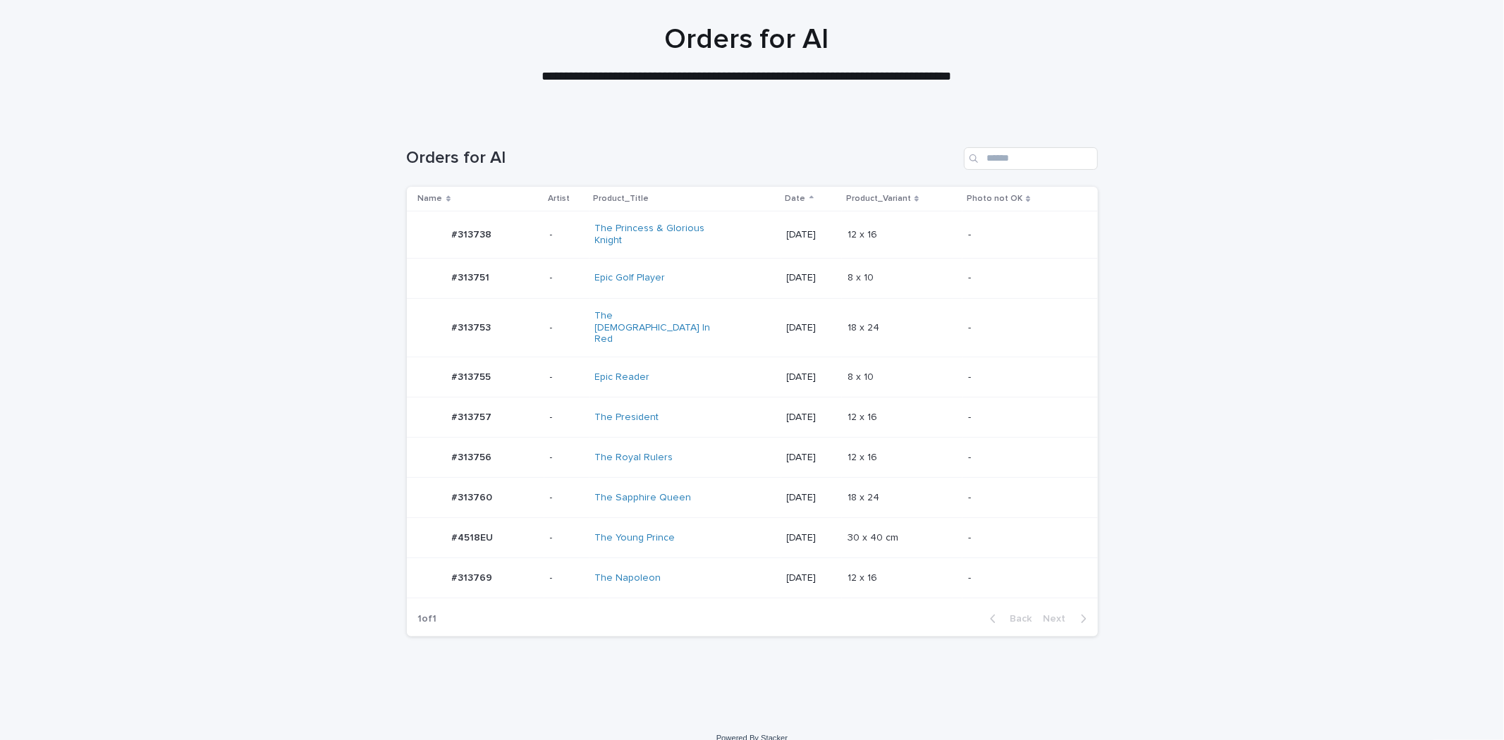
click at [694, 532] on div "The Young Prince" at bounding box center [654, 538] width 118 height 12
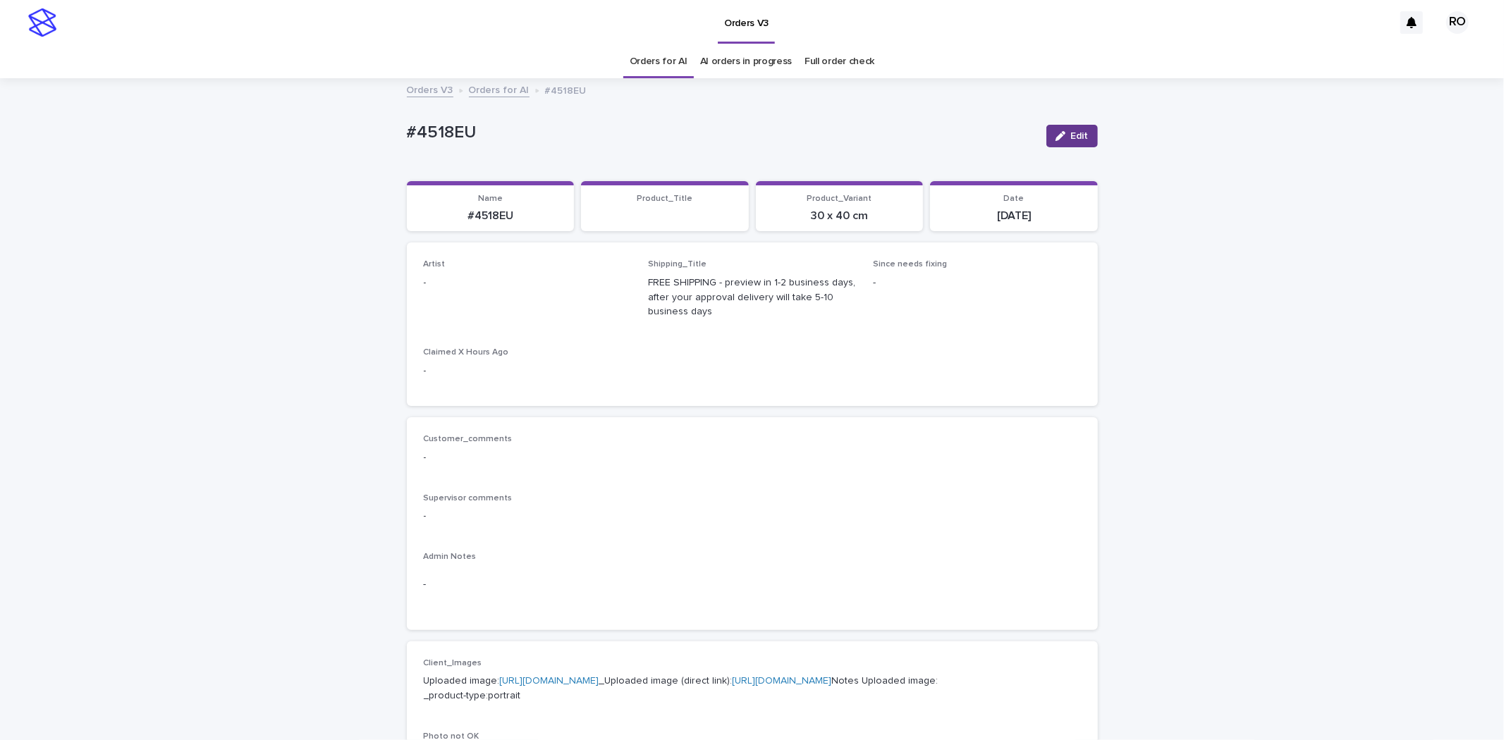
click at [1077, 133] on span "Edit" at bounding box center [1080, 136] width 18 height 10
click at [558, 294] on div "Select..." at bounding box center [504, 289] width 161 height 23
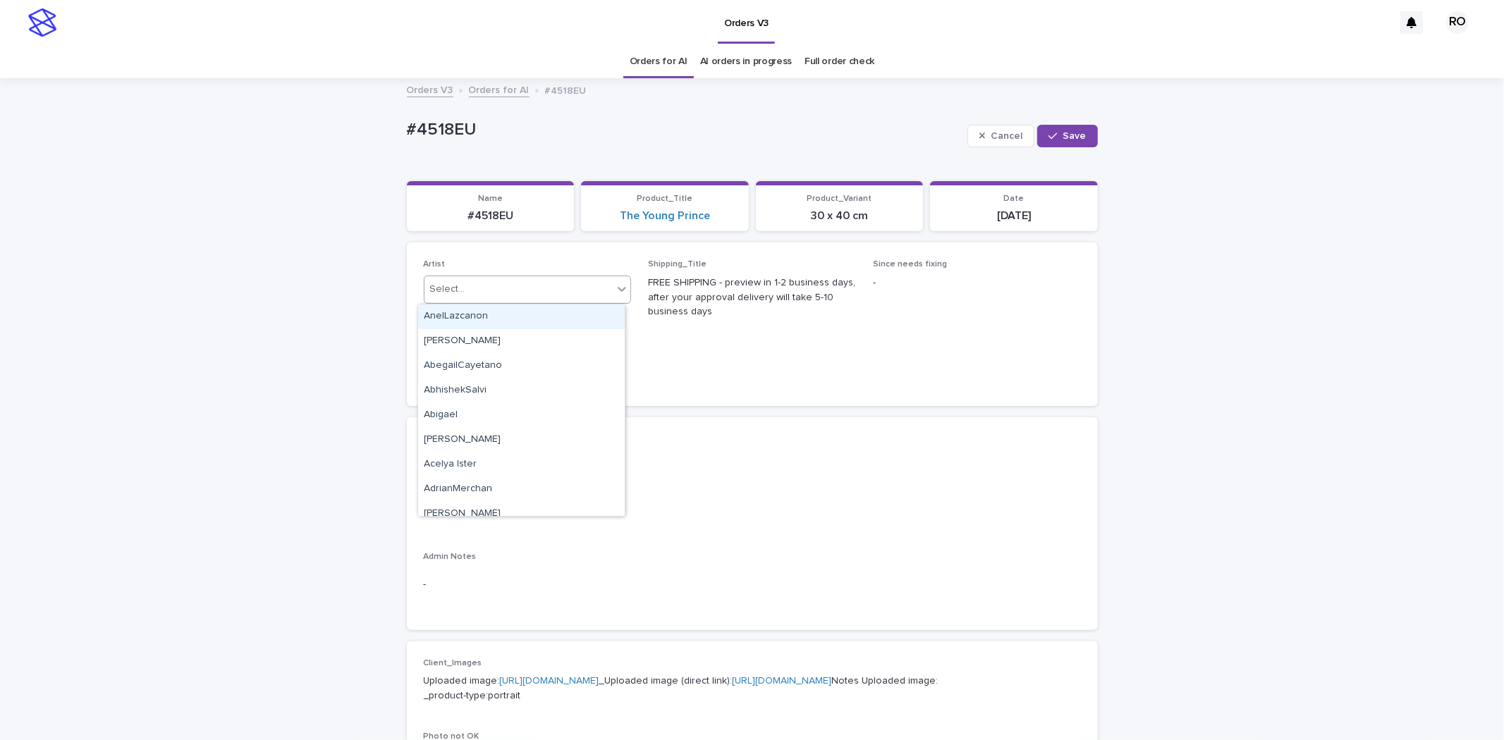
paste input "**********"
type input "**********"
click at [566, 321] on div "RodolfoLucero" at bounding box center [521, 317] width 207 height 25
click at [1068, 116] on div "Cancel Save" at bounding box center [1032, 136] width 130 height 56
click at [1069, 131] on span "Save" at bounding box center [1074, 136] width 23 height 10
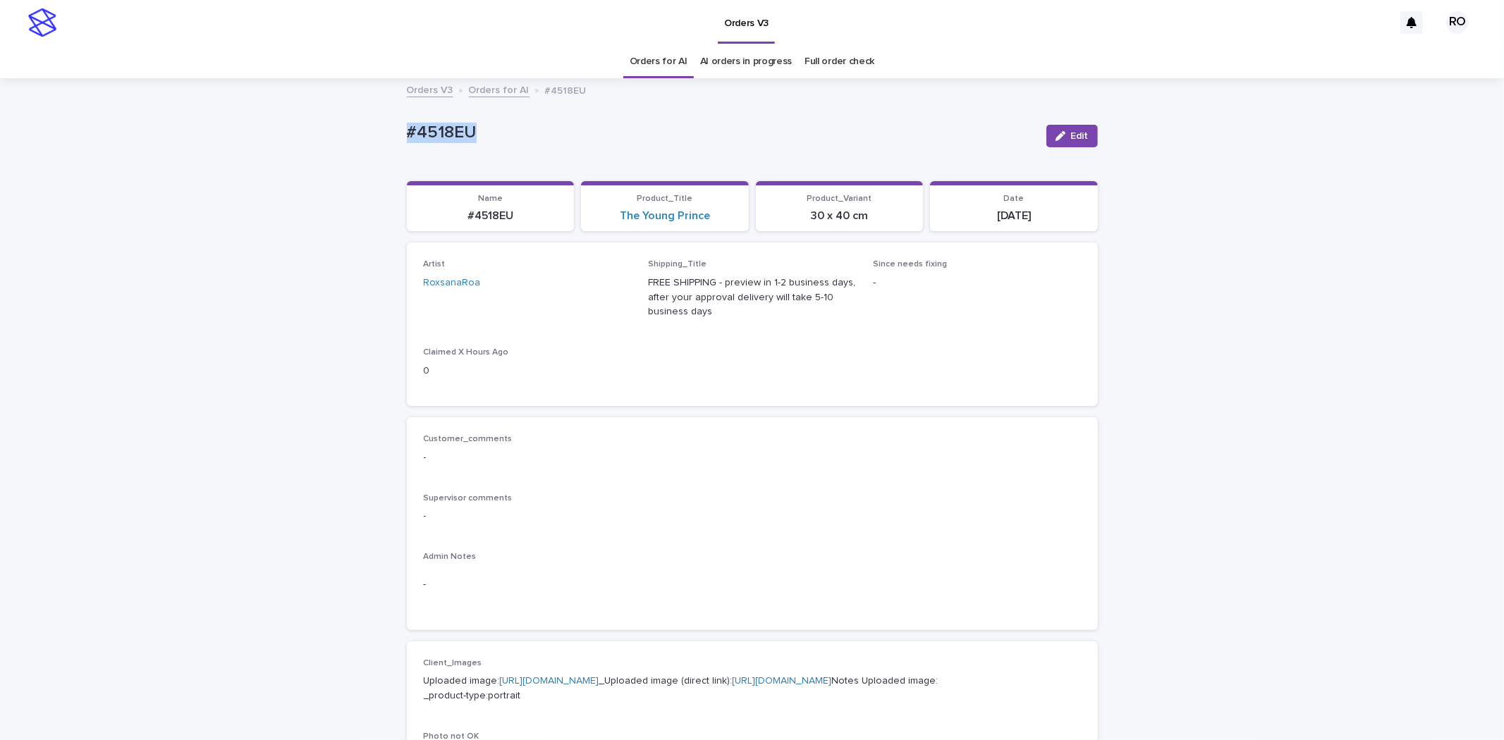
drag, startPoint x: 516, startPoint y: 131, endPoint x: 376, endPoint y: 127, distance: 139.7
click at [376, 127] on div "Loading... Saving… Loading... Saving… #4518EU Edit #4518EU Edit Sorry, there wa…" at bounding box center [752, 729] width 1504 height 1299
copy p "#4518EU"
click at [1074, 131] on span "Edit" at bounding box center [1080, 136] width 18 height 10
click at [551, 287] on div "RoxsanaRoa" at bounding box center [504, 289] width 161 height 23
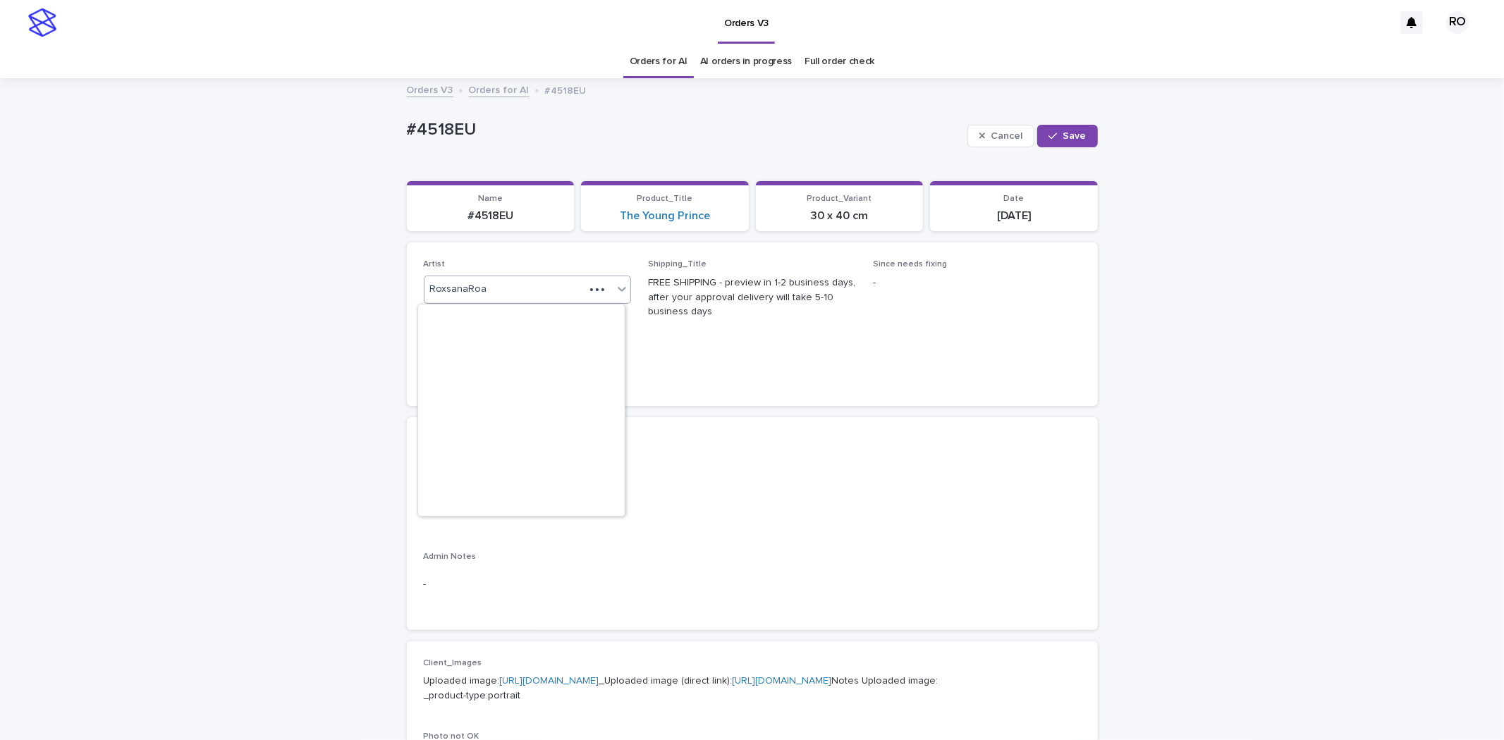
scroll to position [9130, 0]
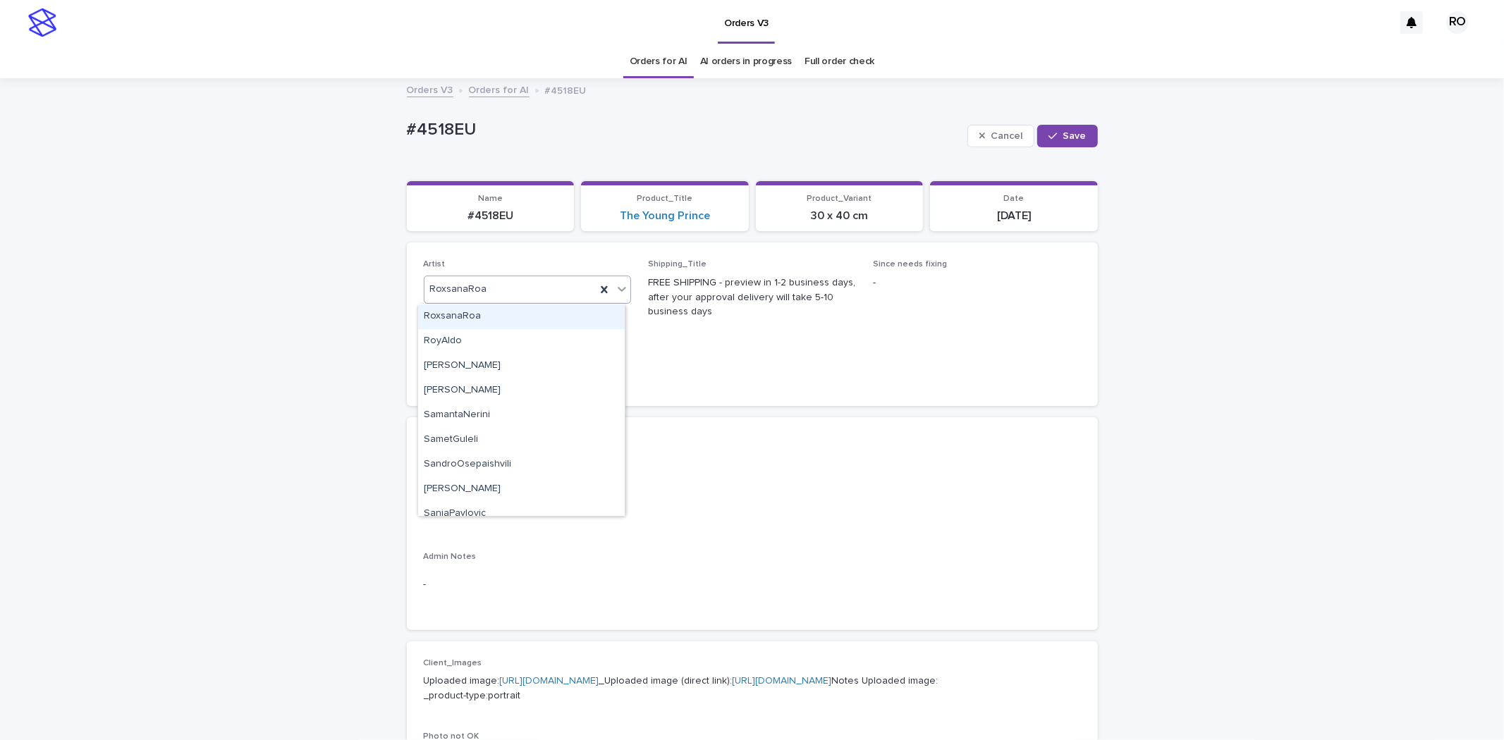
paste input "**********"
type input "**********"
click at [568, 308] on div "[PERSON_NAME]" at bounding box center [521, 317] width 207 height 25
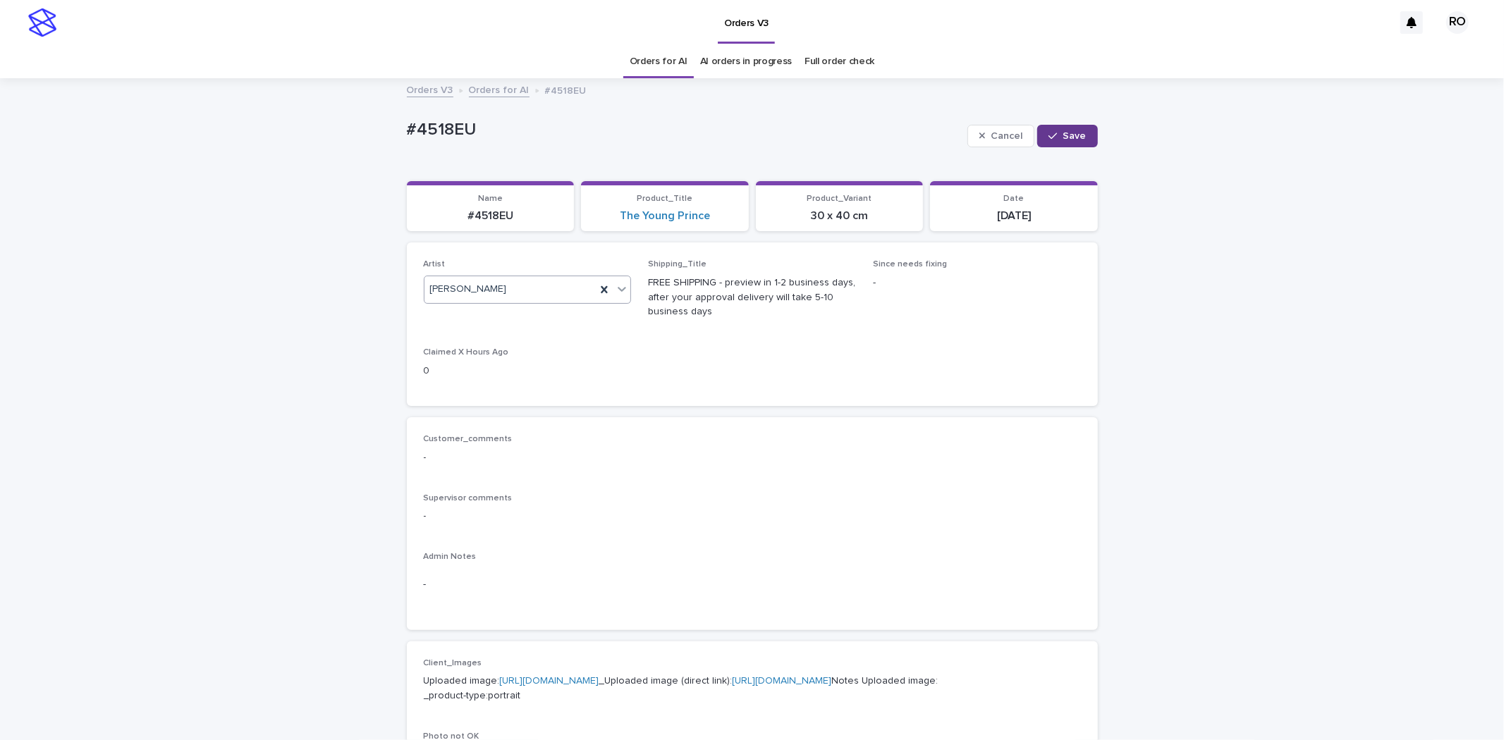
click at [1074, 144] on button "Save" at bounding box center [1067, 136] width 60 height 23
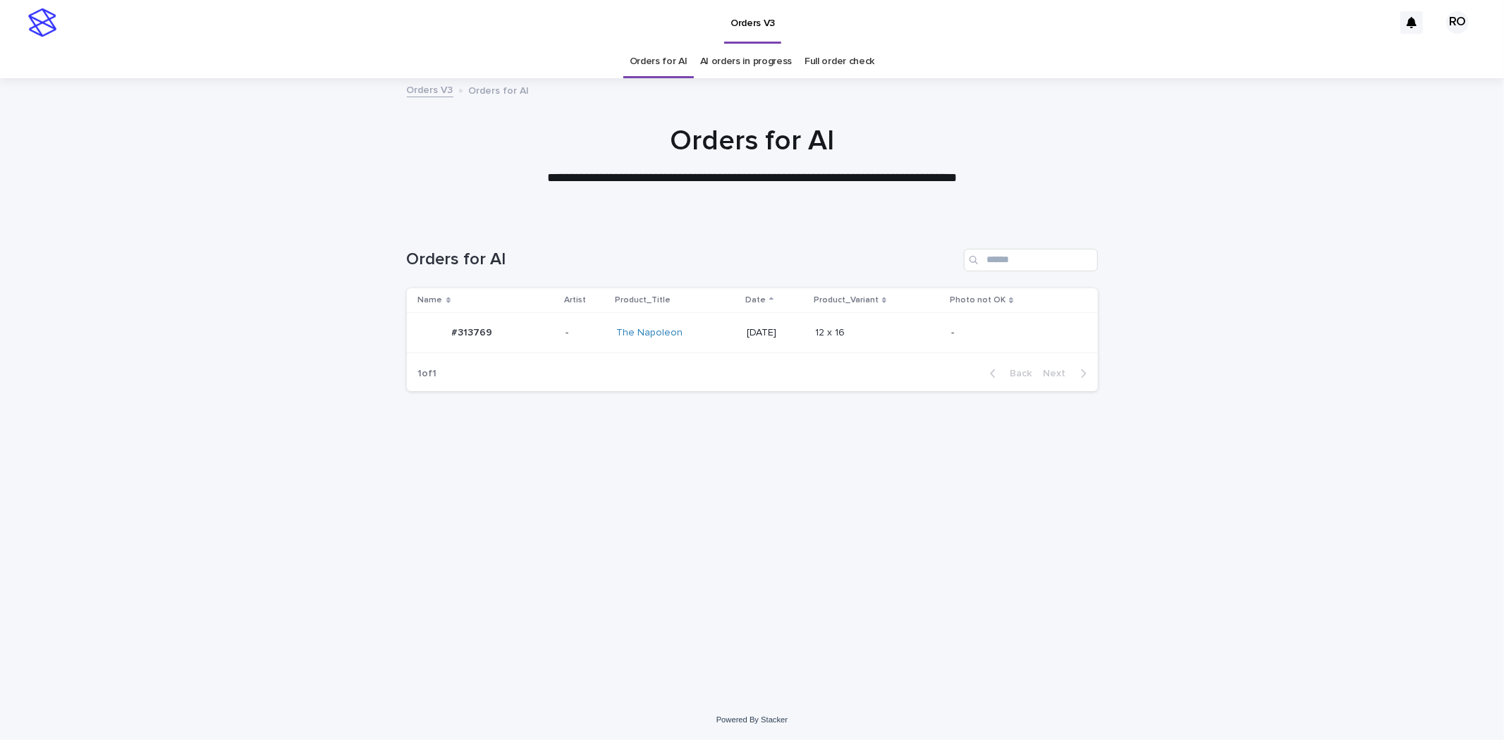
click at [546, 337] on div "#313769 #313769" at bounding box center [486, 333] width 137 height 28
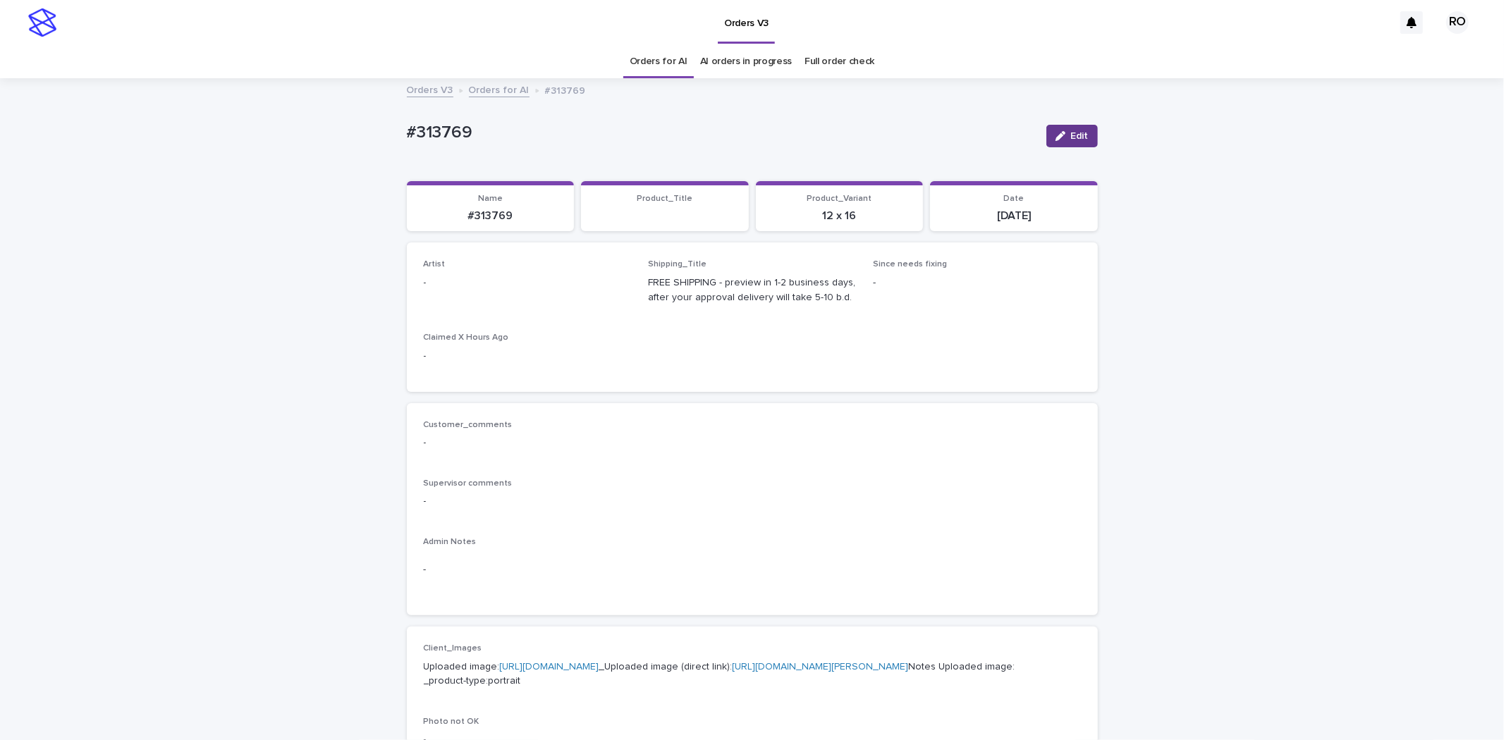
click at [1068, 125] on button "Edit" at bounding box center [1071, 136] width 51 height 23
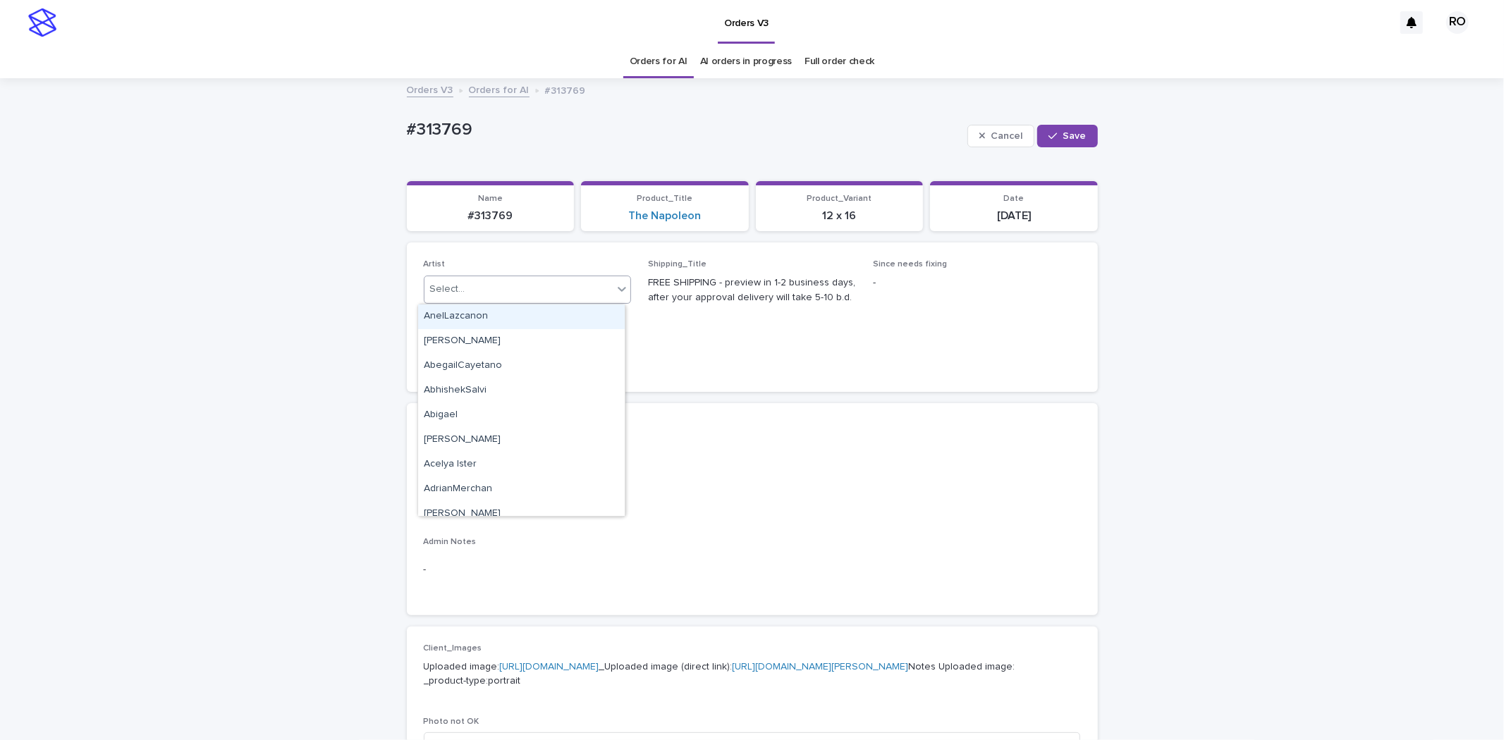
click at [462, 290] on div "Select..." at bounding box center [518, 289] width 189 height 23
paste input "**********"
type input "**********"
click at [505, 319] on div "RodolfoLucero" at bounding box center [521, 317] width 207 height 25
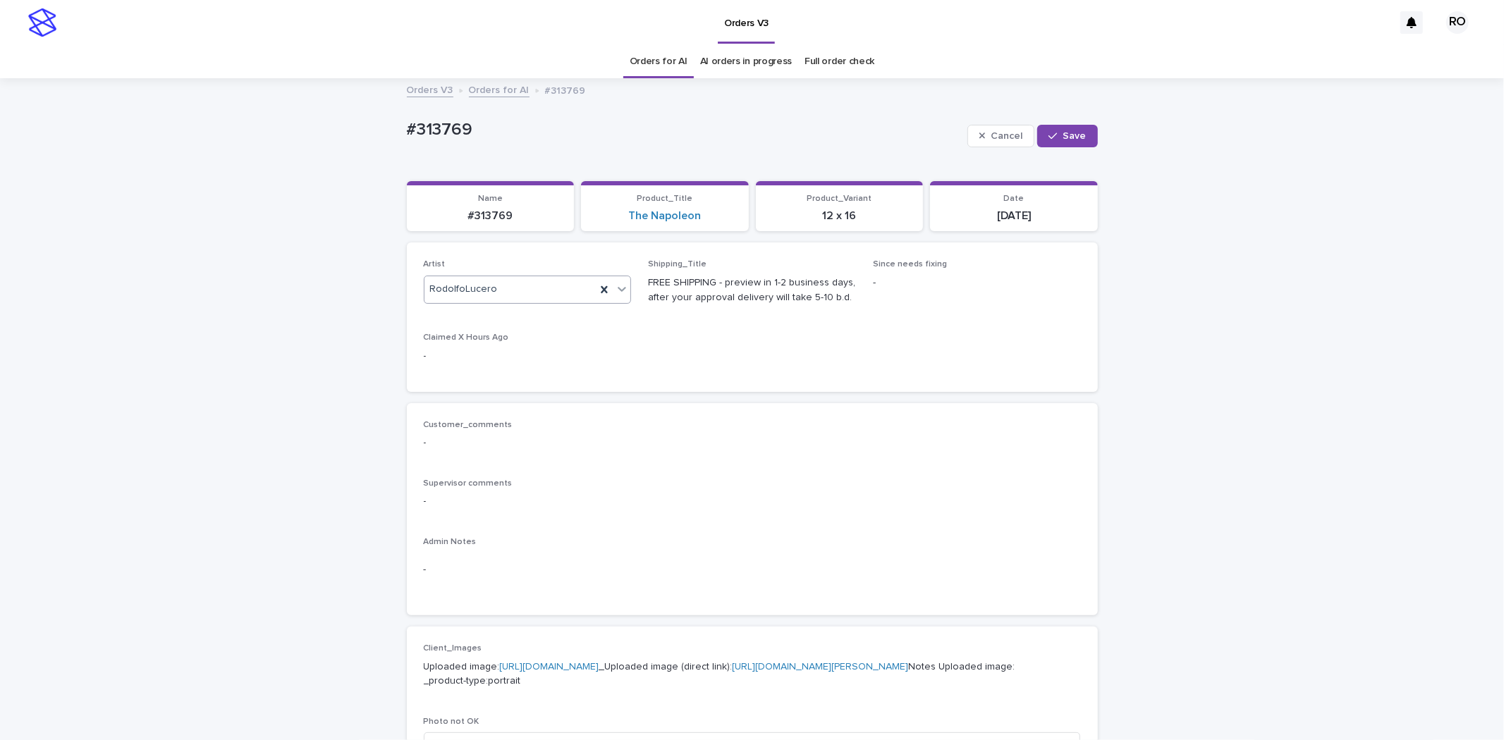
drag, startPoint x: 1082, startPoint y: 137, endPoint x: 1056, endPoint y: 147, distance: 27.6
click at [1082, 137] on button "Save" at bounding box center [1067, 136] width 60 height 23
drag, startPoint x: 491, startPoint y: 130, endPoint x: 388, endPoint y: 131, distance: 102.9
click at [389, 131] on div "Loading... Saving… Loading... Saving… #313769 Edit #313769 Edit Sorry, there wa…" at bounding box center [752, 722] width 1504 height 1285
copy p "#313769"
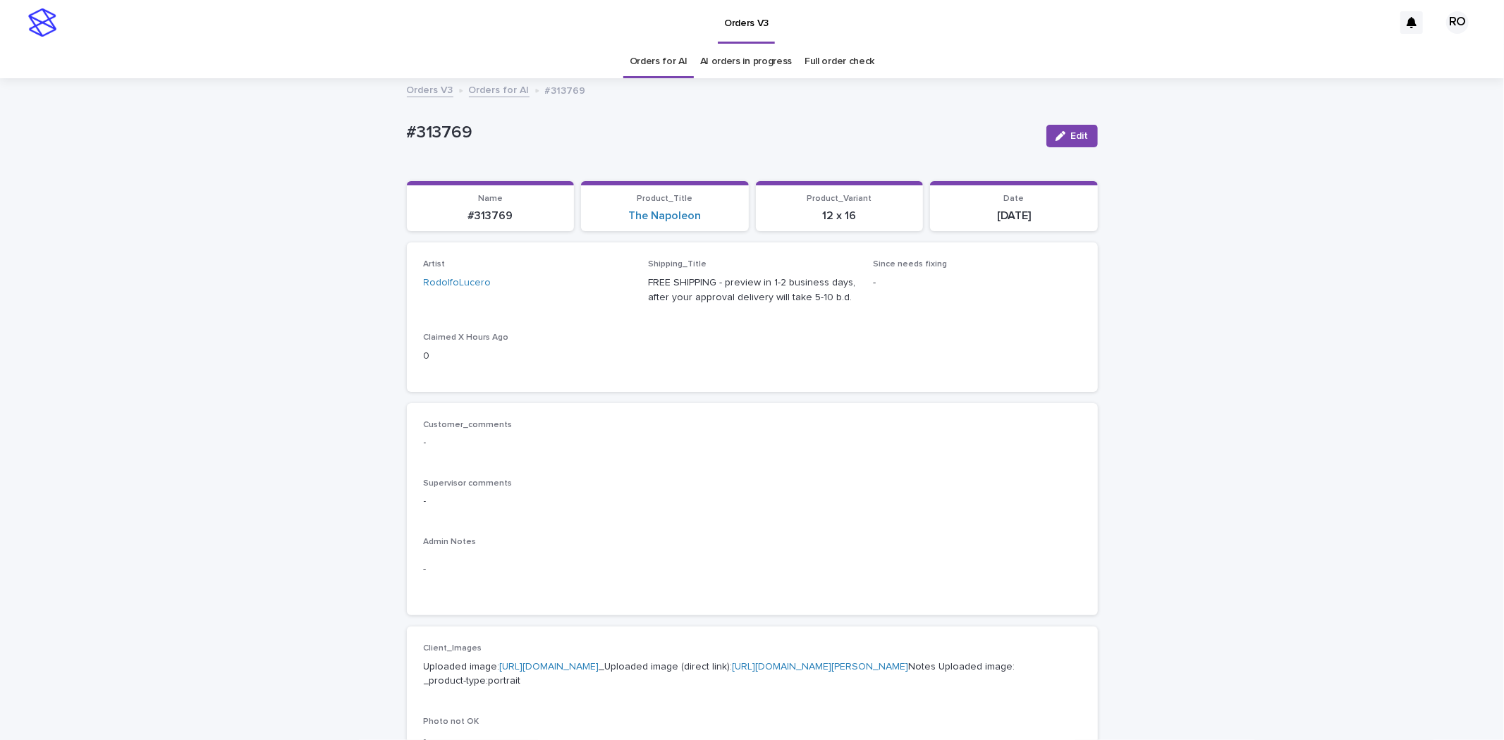
drag, startPoint x: 237, startPoint y: 247, endPoint x: 278, endPoint y: 236, distance: 43.1
click at [238, 247] on div "Loading... Saving… Loading... Saving… #313769 Edit #313769 Edit Sorry, there wa…" at bounding box center [752, 722] width 1504 height 1285
drag, startPoint x: 277, startPoint y: 221, endPoint x: 308, endPoint y: 214, distance: 31.8
click at [277, 221] on div "Loading... Saving… Loading... Saving… #313769 Edit #313769 Edit Sorry, there wa…" at bounding box center [752, 722] width 1504 height 1285
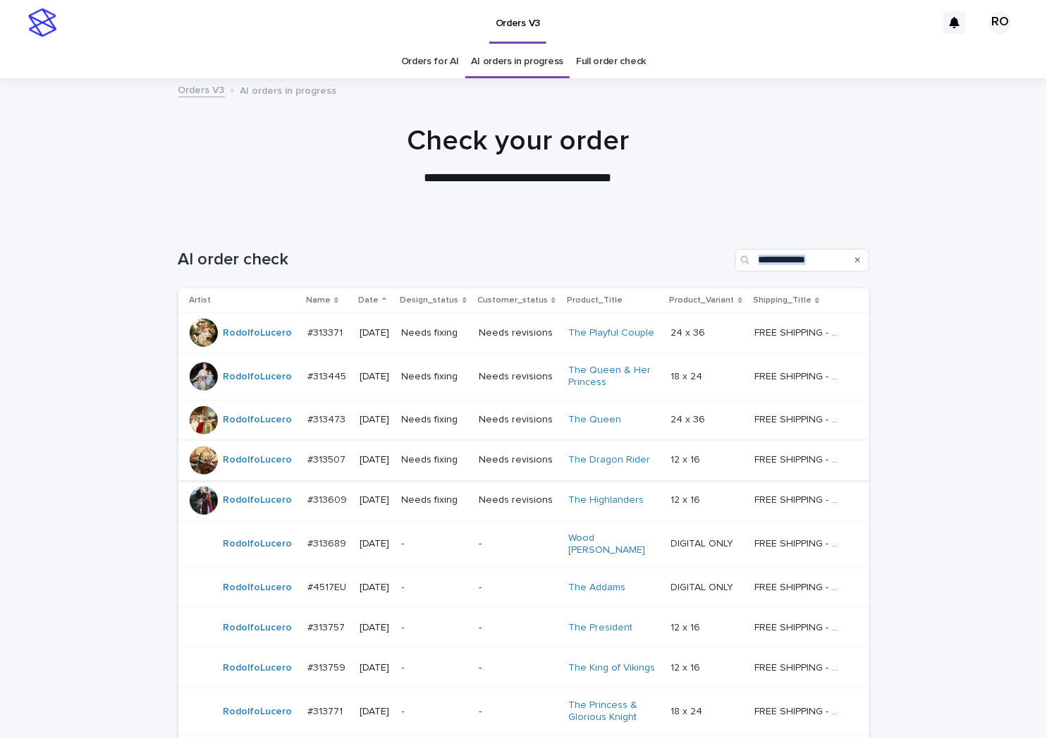
scroll to position [189, 0]
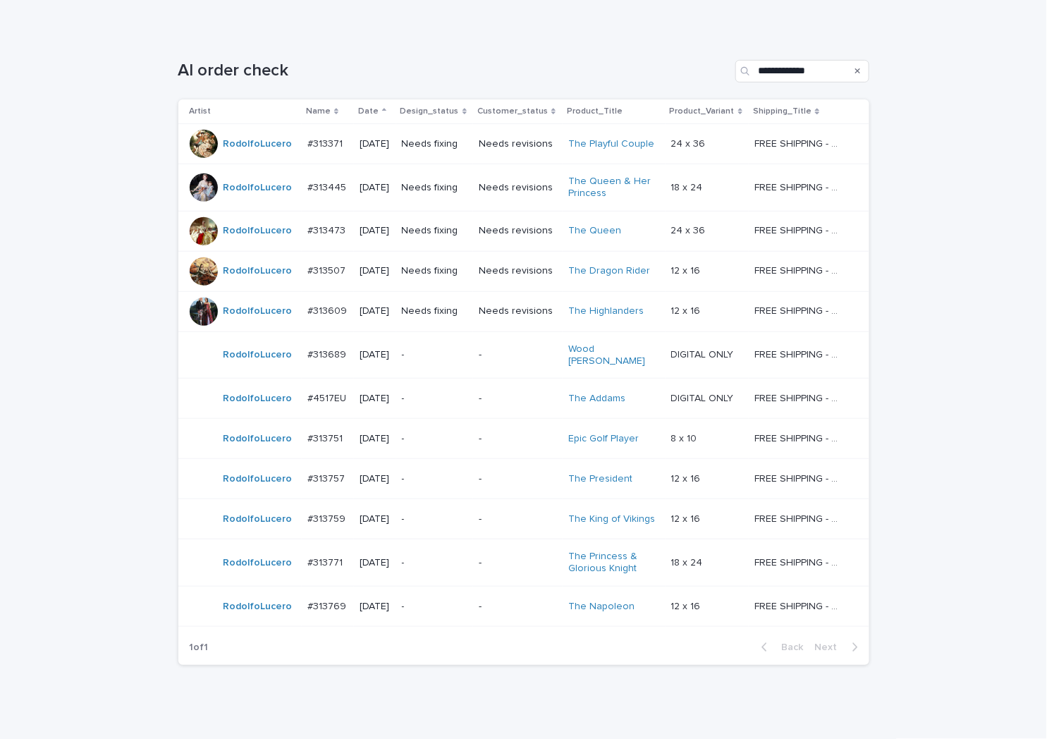
click at [437, 349] on p "-" at bounding box center [435, 355] width 66 height 12
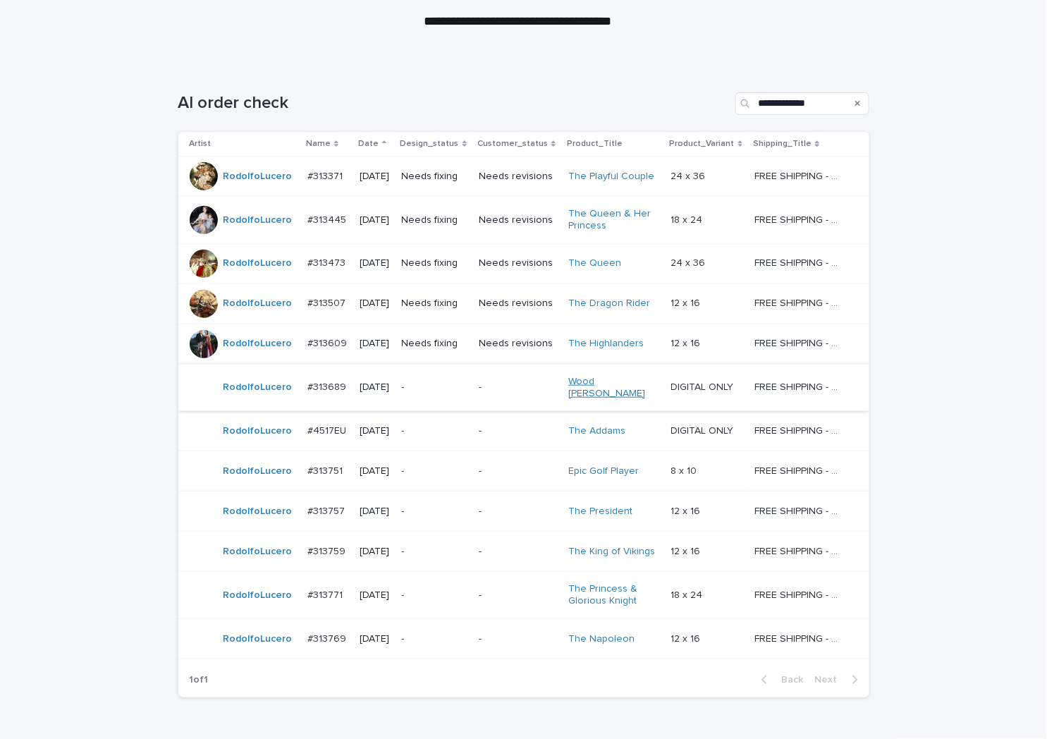
scroll to position [230, 0]
